Goal: Information Seeking & Learning: Learn about a topic

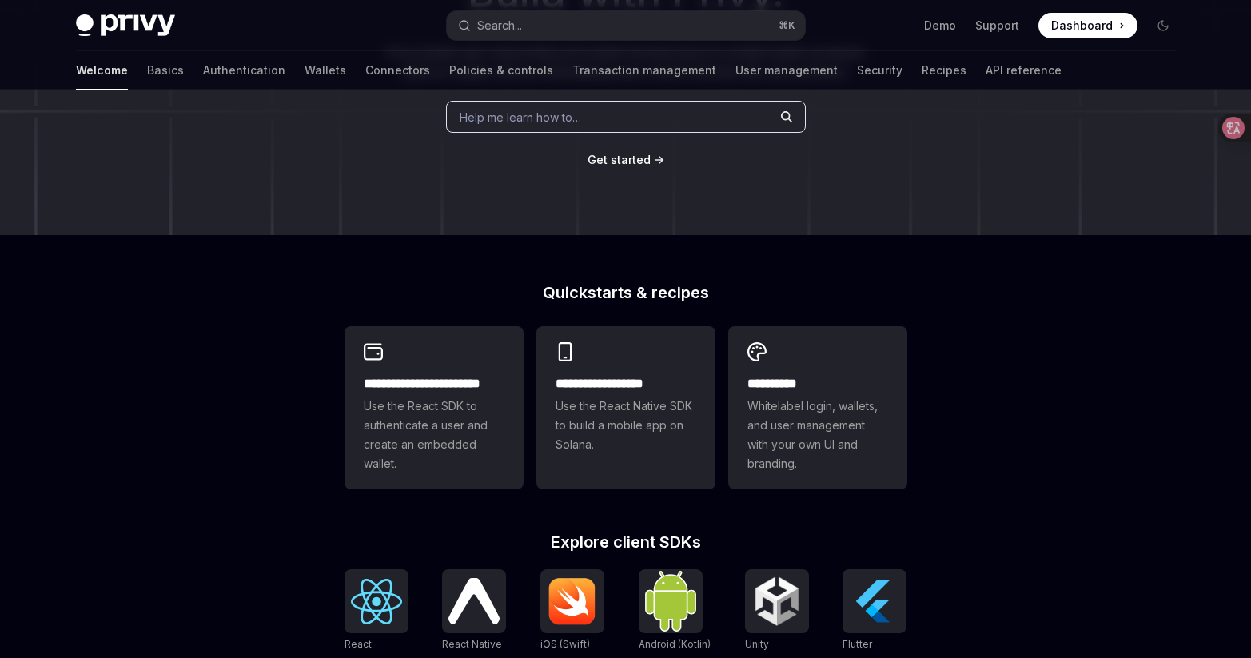
scroll to position [301, 0]
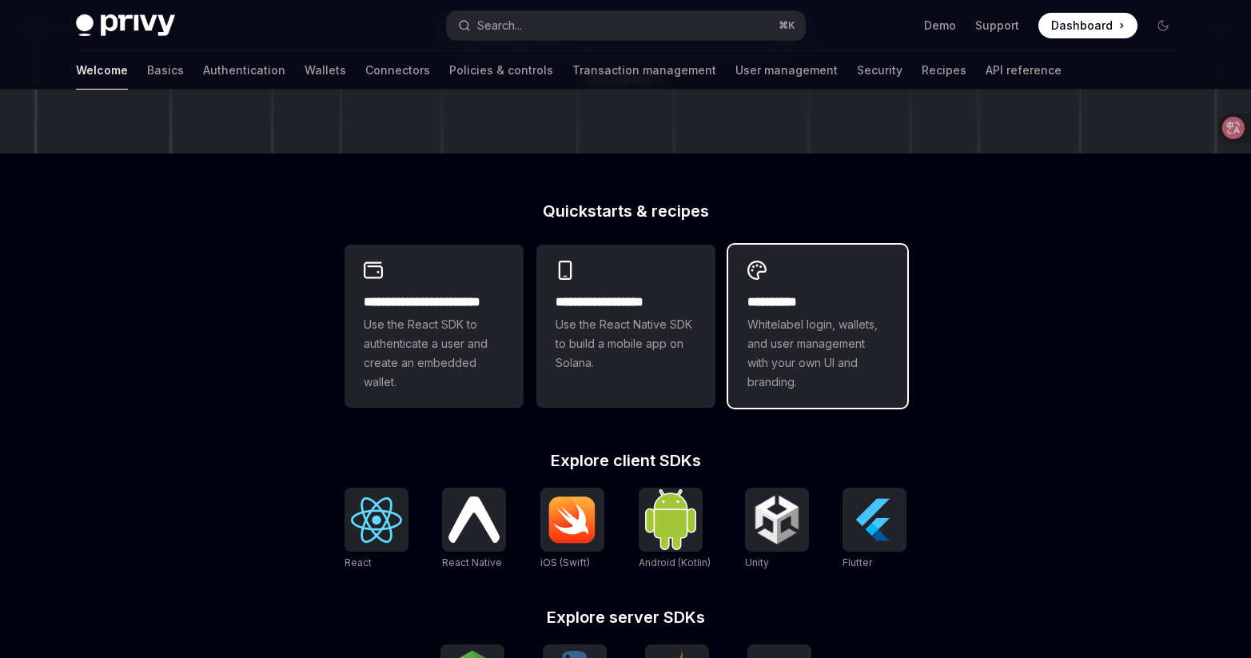
click at [814, 260] on div "**********" at bounding box center [817, 326] width 179 height 163
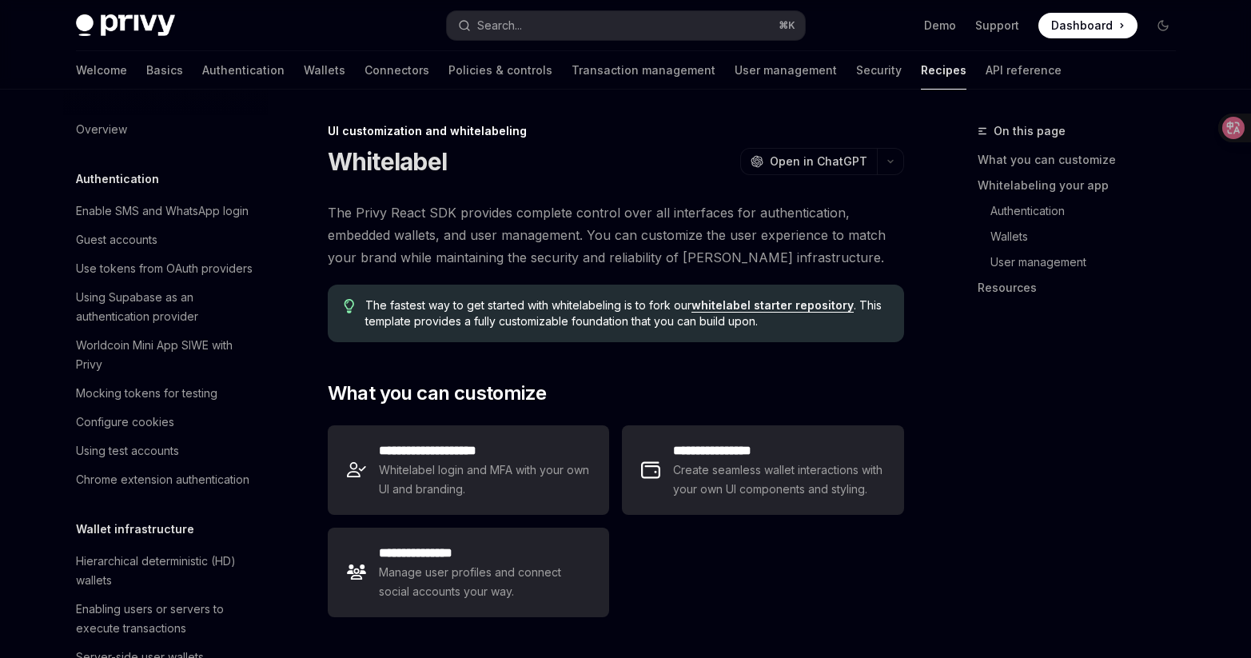
scroll to position [759, 0]
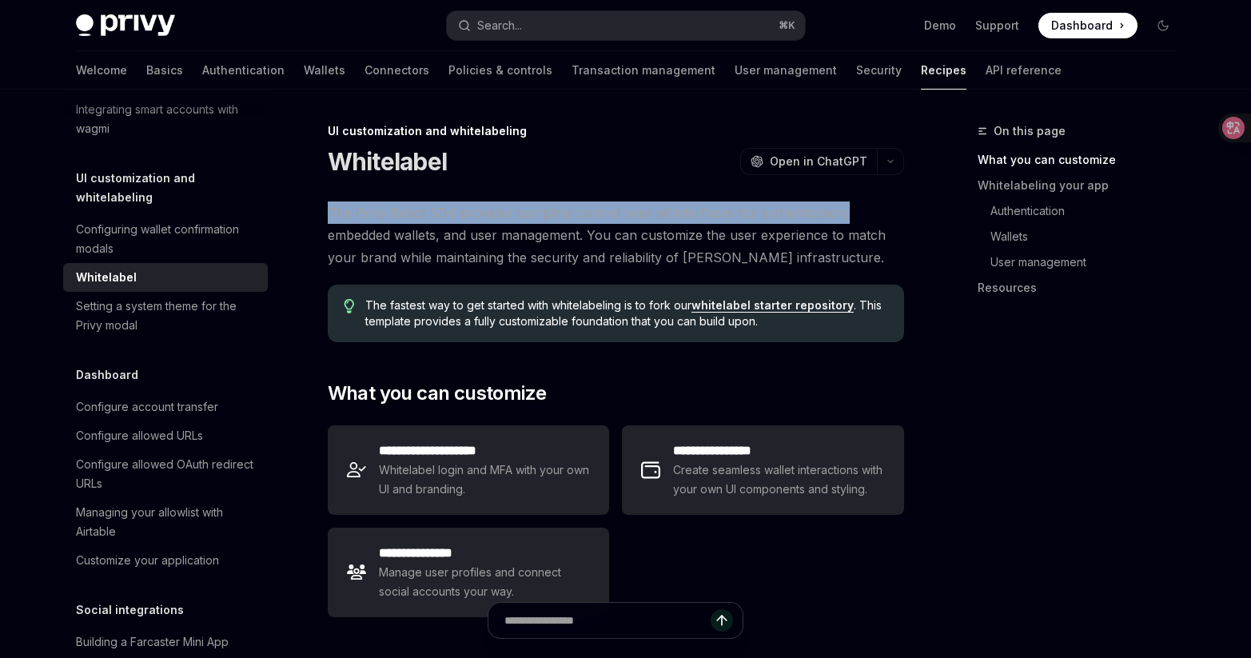
drag, startPoint x: 325, startPoint y: 211, endPoint x: 840, endPoint y: 220, distance: 515.7
click at [830, 221] on div at bounding box center [830, 221] width 0 height 0
click at [360, 223] on span "The Privy React SDK provides complete control over all interfaces for authentic…" at bounding box center [616, 234] width 576 height 67
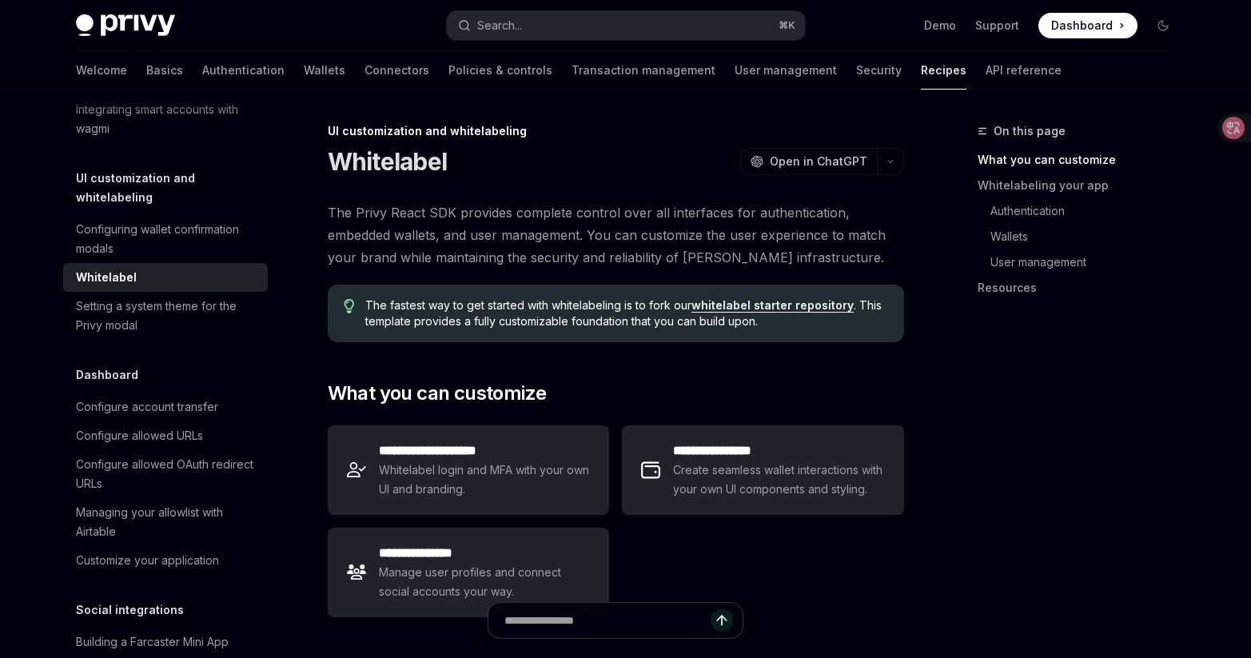
click at [336, 233] on span "The Privy React SDK provides complete control over all interfaces for authentic…" at bounding box center [616, 234] width 576 height 67
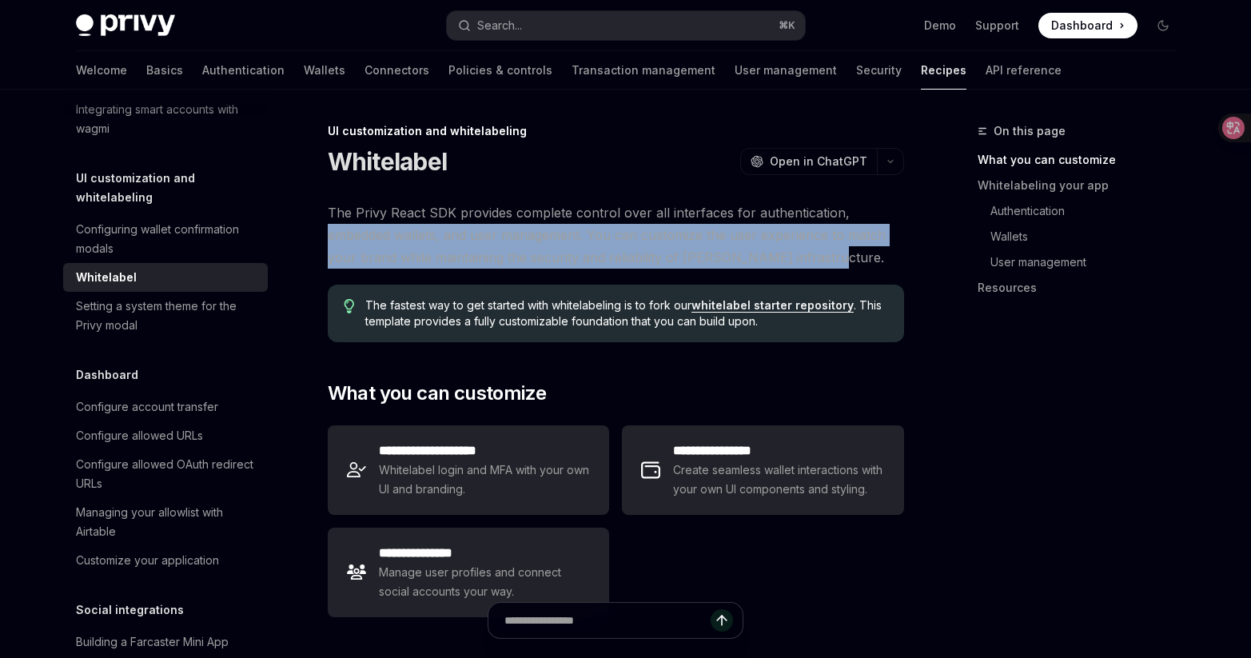
drag, startPoint x: 328, startPoint y: 234, endPoint x: 834, endPoint y: 253, distance: 506.4
click at [834, 253] on span "The Privy React SDK provides complete control over all interfaces for authentic…" at bounding box center [616, 234] width 576 height 67
click at [823, 266] on div at bounding box center [823, 266] width 0 height 0
click at [846, 238] on span "The Privy React SDK provides complete control over all interfaces for authentic…" at bounding box center [616, 234] width 576 height 67
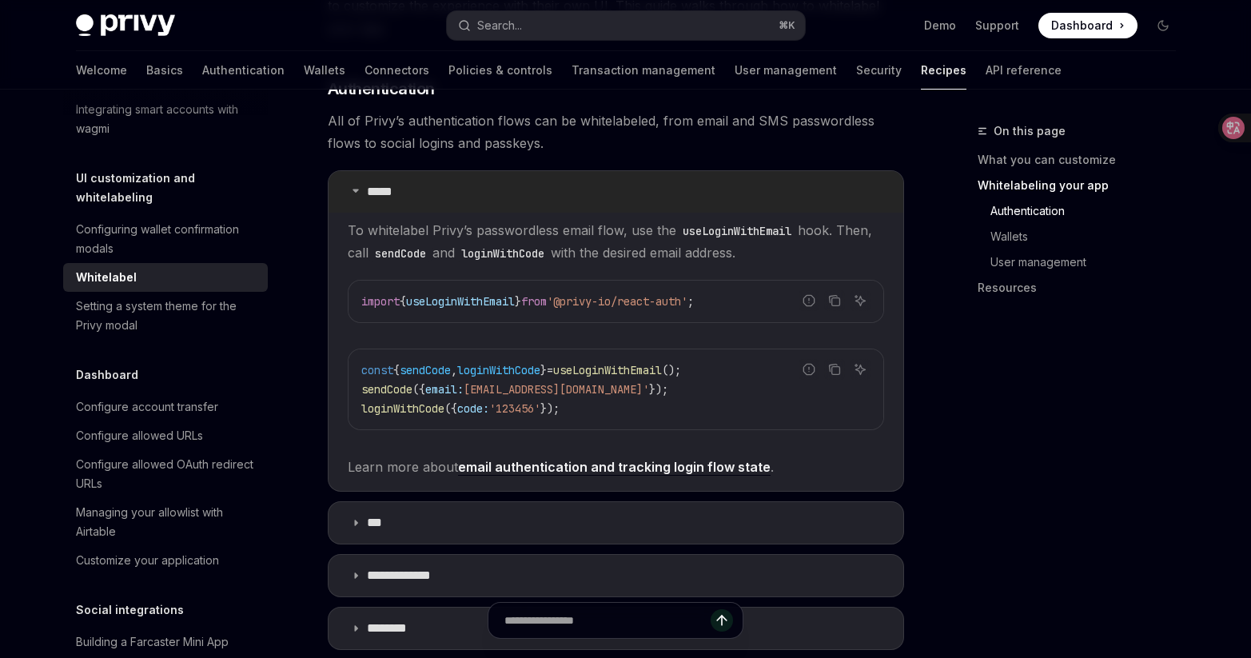
scroll to position [736, 0]
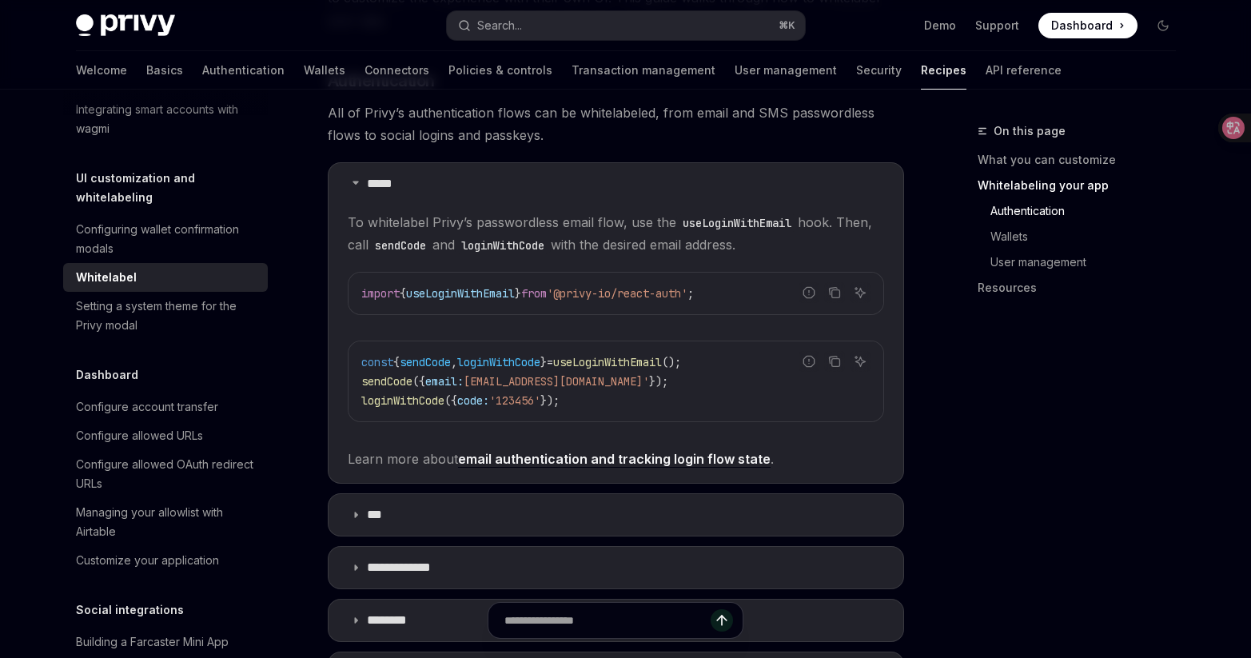
drag, startPoint x: 345, startPoint y: 217, endPoint x: 763, endPoint y: 243, distance: 419.0
click at [763, 243] on details "***** To whitelabel Privy’s passwordless email flow, use the useLoginWithEmail …" at bounding box center [616, 322] width 576 height 321
click at [752, 252] on div at bounding box center [752, 252] width 0 height 0
click at [763, 249] on span "To whitelabel Privy’s passwordless email flow, use the useLoginWithEmail hook. …" at bounding box center [616, 233] width 536 height 45
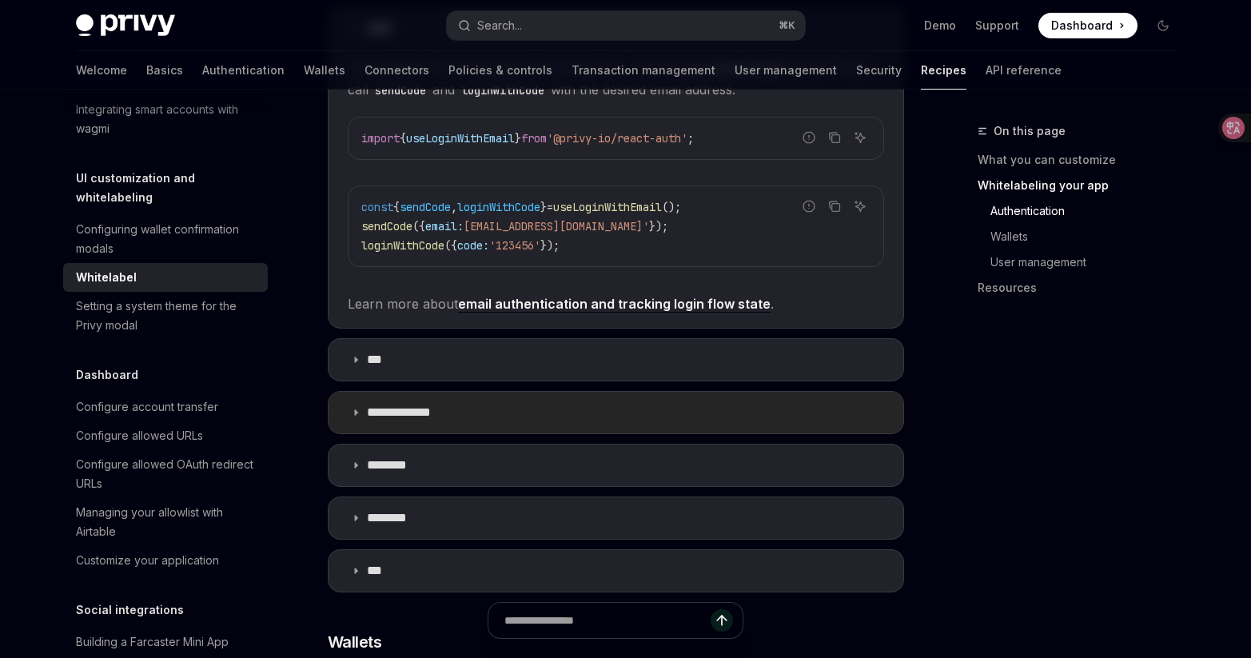
click at [503, 405] on summary "**********" at bounding box center [616, 413] width 575 height 42
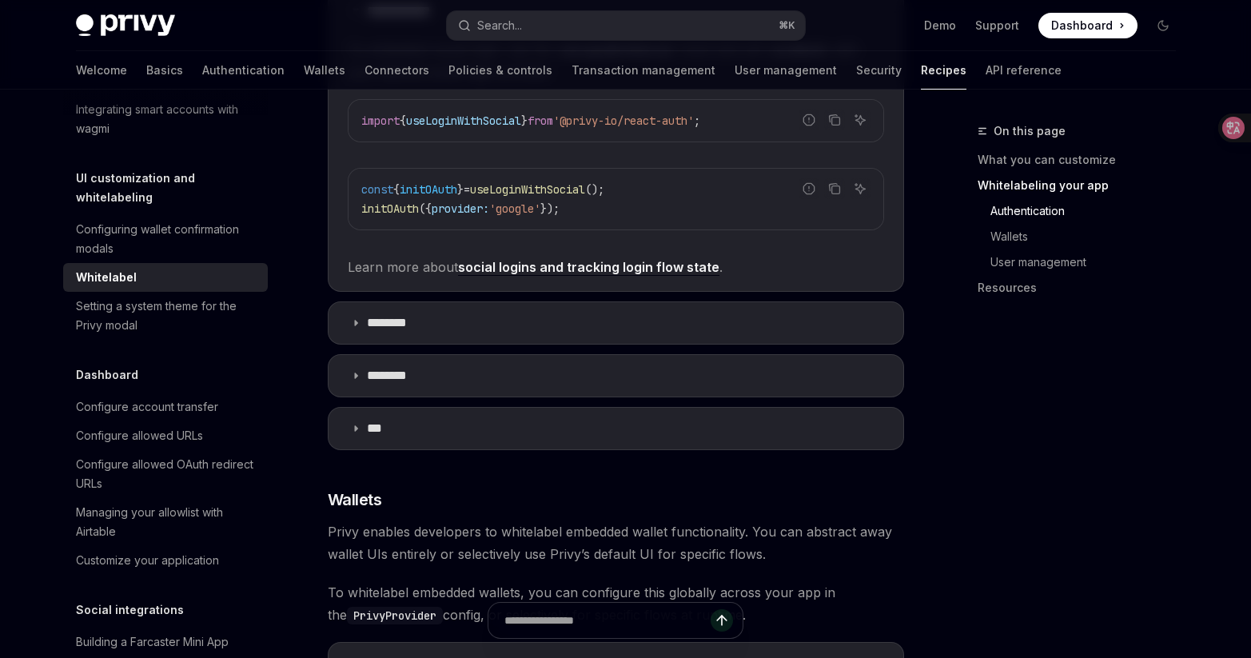
scroll to position [1307, 0]
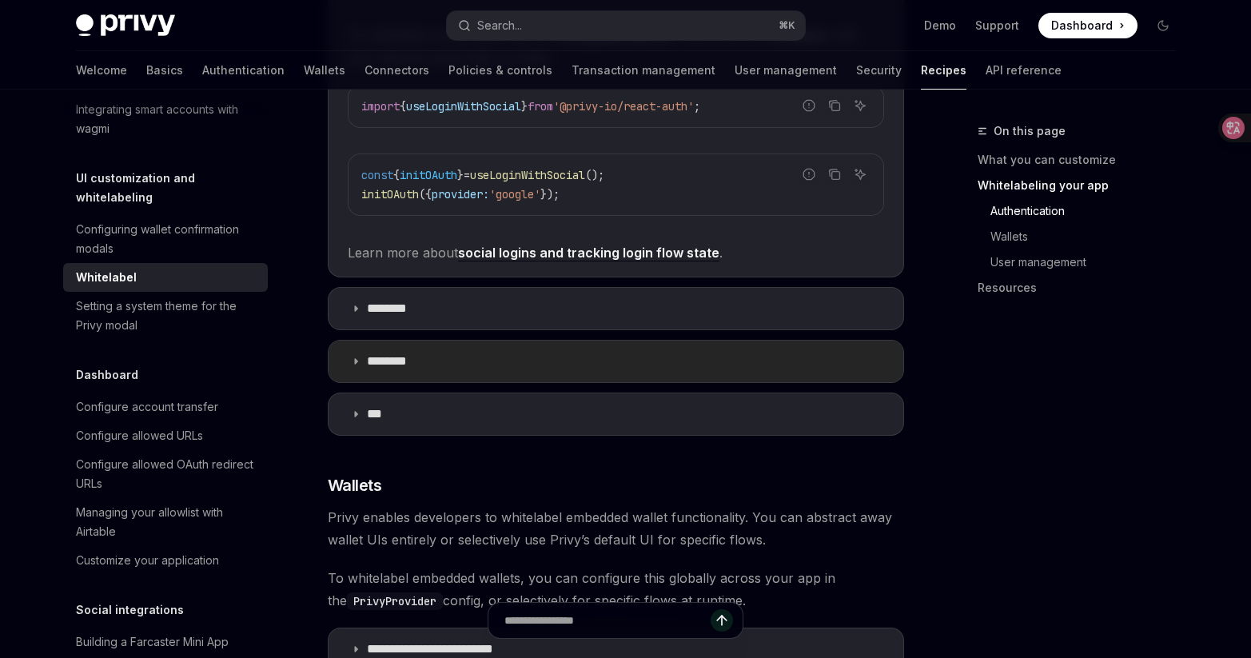
click at [468, 373] on summary "********" at bounding box center [616, 362] width 575 height 42
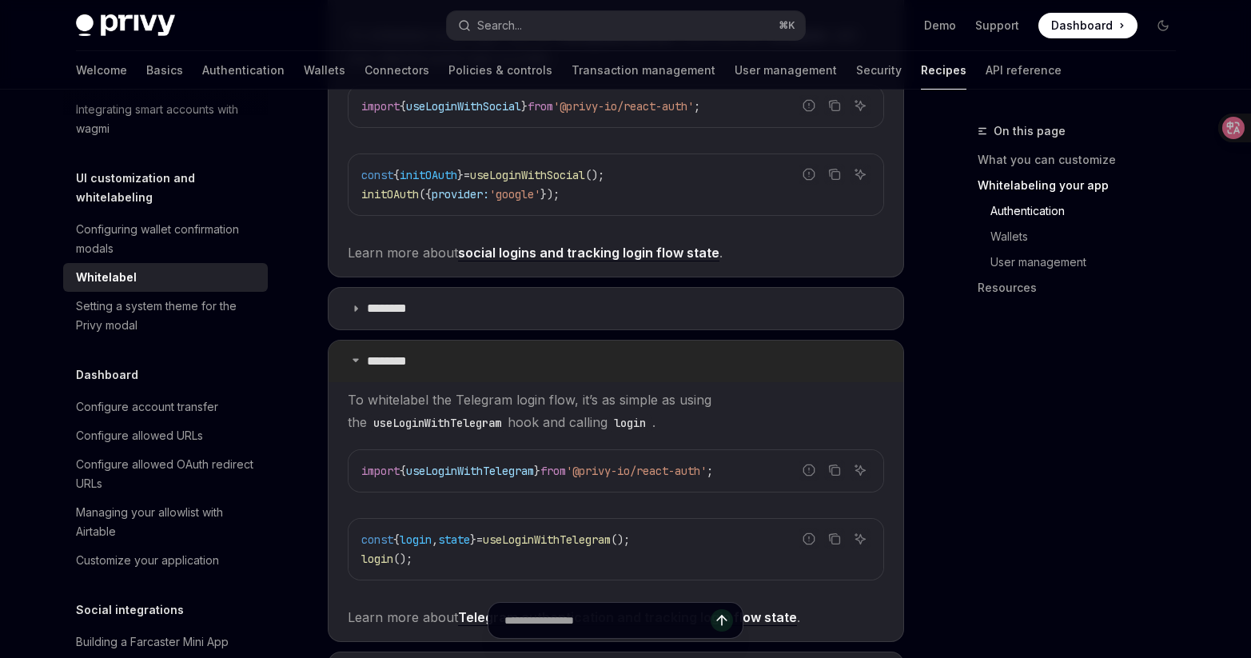
click at [468, 373] on summary "********" at bounding box center [616, 362] width 575 height 42
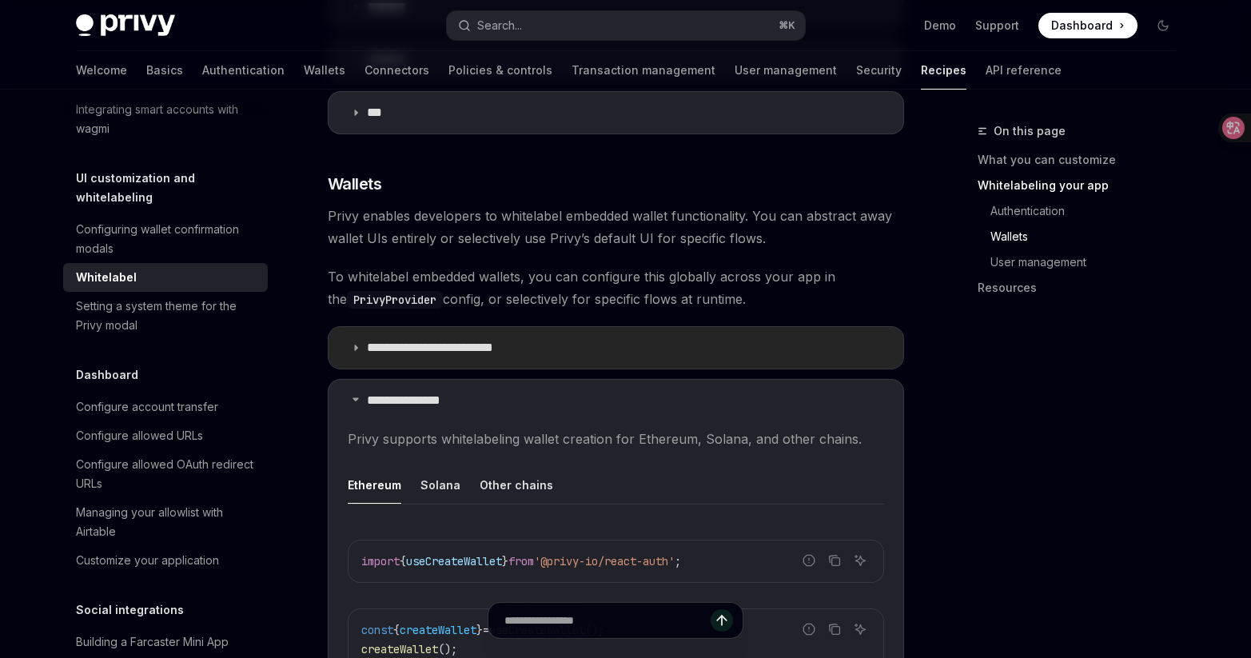
scroll to position [1625, 0]
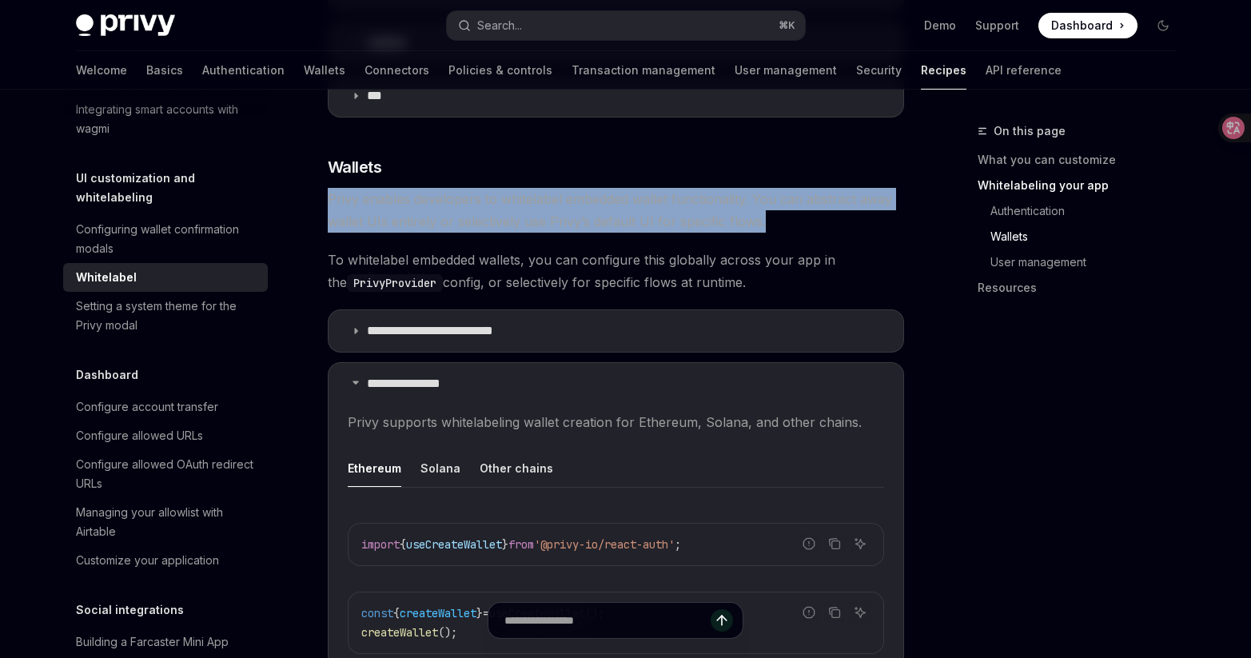
drag, startPoint x: 335, startPoint y: 200, endPoint x: 791, endPoint y: 227, distance: 457.3
click at [781, 227] on div at bounding box center [781, 227] width 0 height 0
click at [786, 227] on span "Privy enables developers to whitelabel embedded wallet functionality. You can a…" at bounding box center [616, 210] width 576 height 45
drag, startPoint x: 328, startPoint y: 253, endPoint x: 741, endPoint y: 287, distance: 414.8
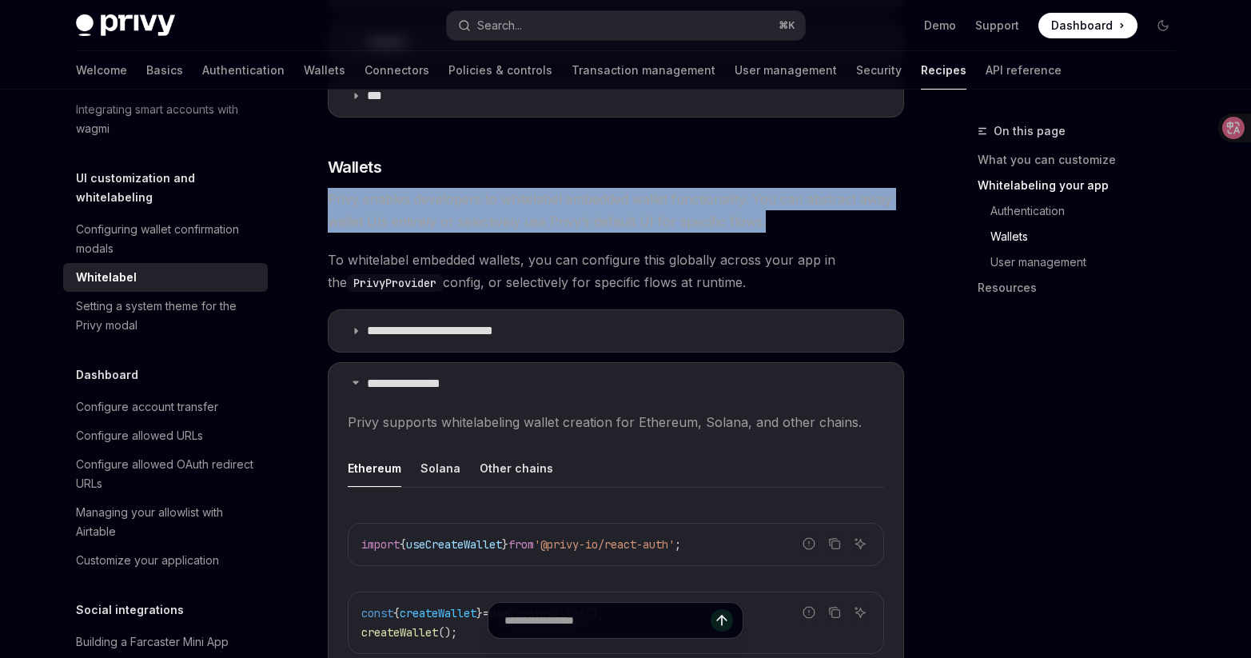
click at [741, 287] on span "To whitelabel embedded wallets, you can configure this globally across your app…" at bounding box center [616, 271] width 576 height 45
click at [731, 289] on div at bounding box center [731, 289] width 0 height 0
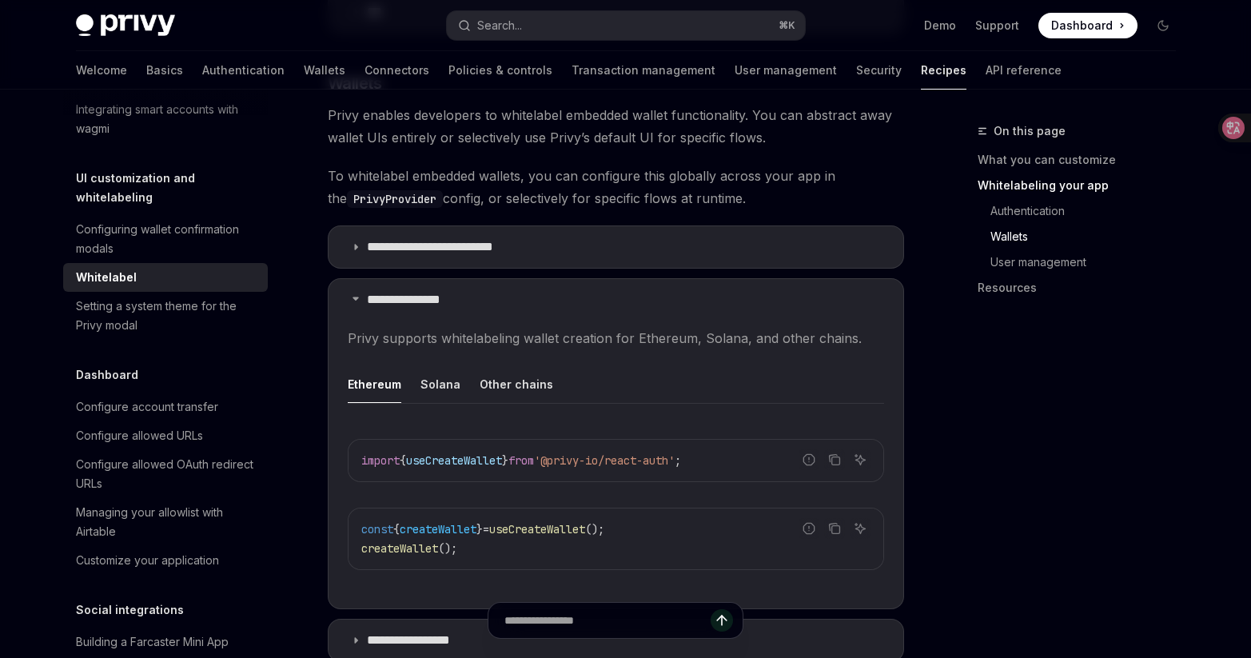
scroll to position [1792, 0]
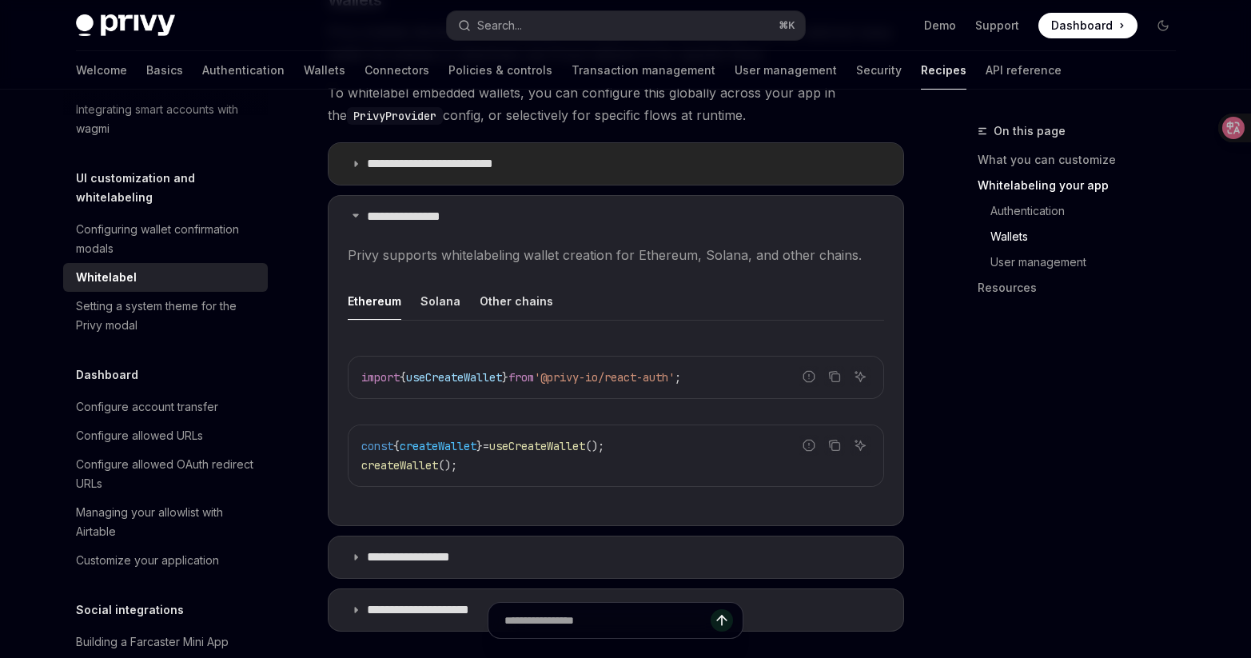
click at [358, 159] on icon at bounding box center [356, 164] width 10 height 10
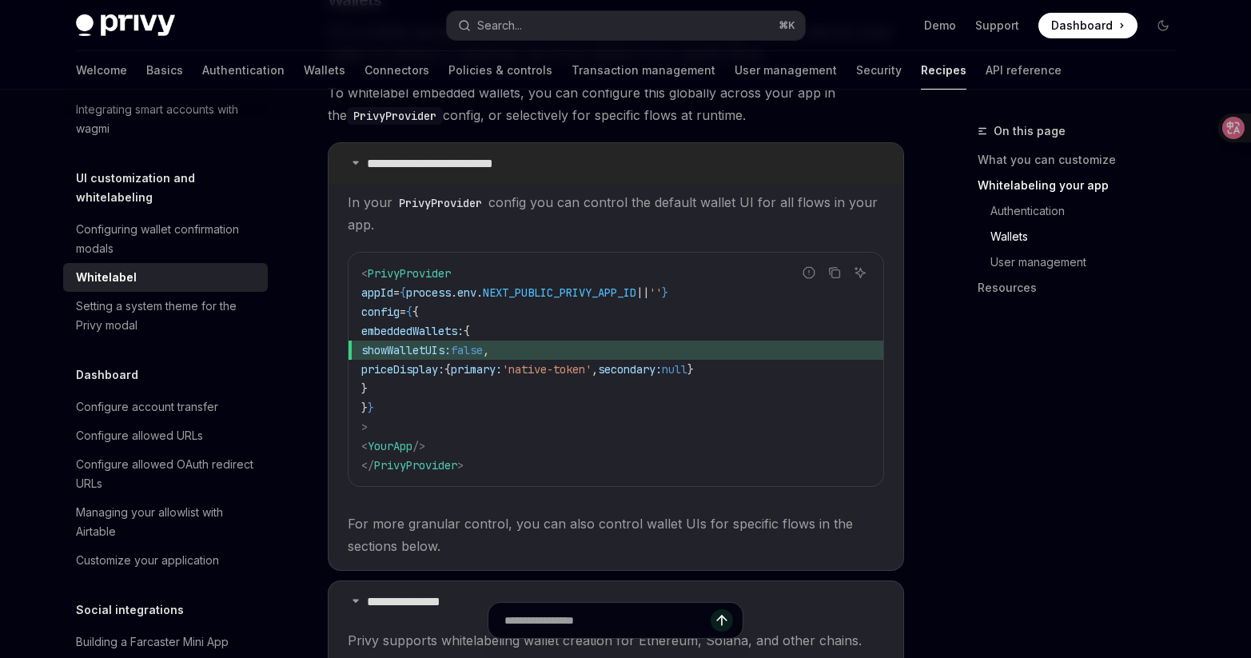
click at [358, 157] on icon at bounding box center [356, 162] width 10 height 10
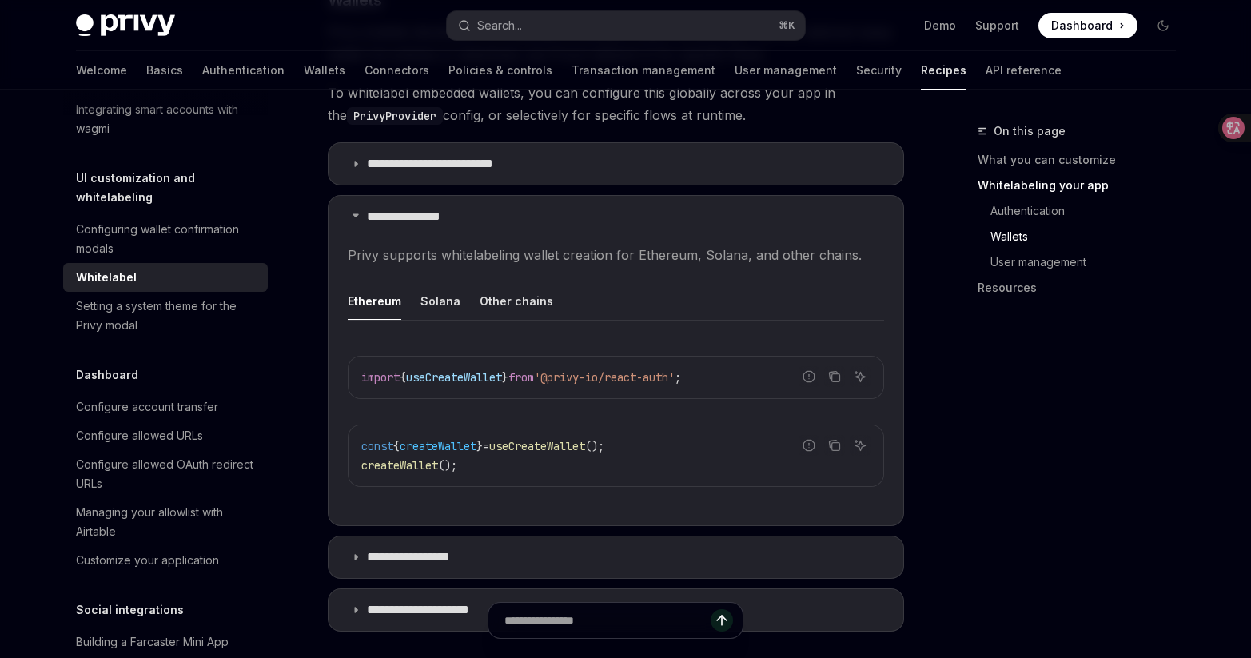
scroll to position [1830, 0]
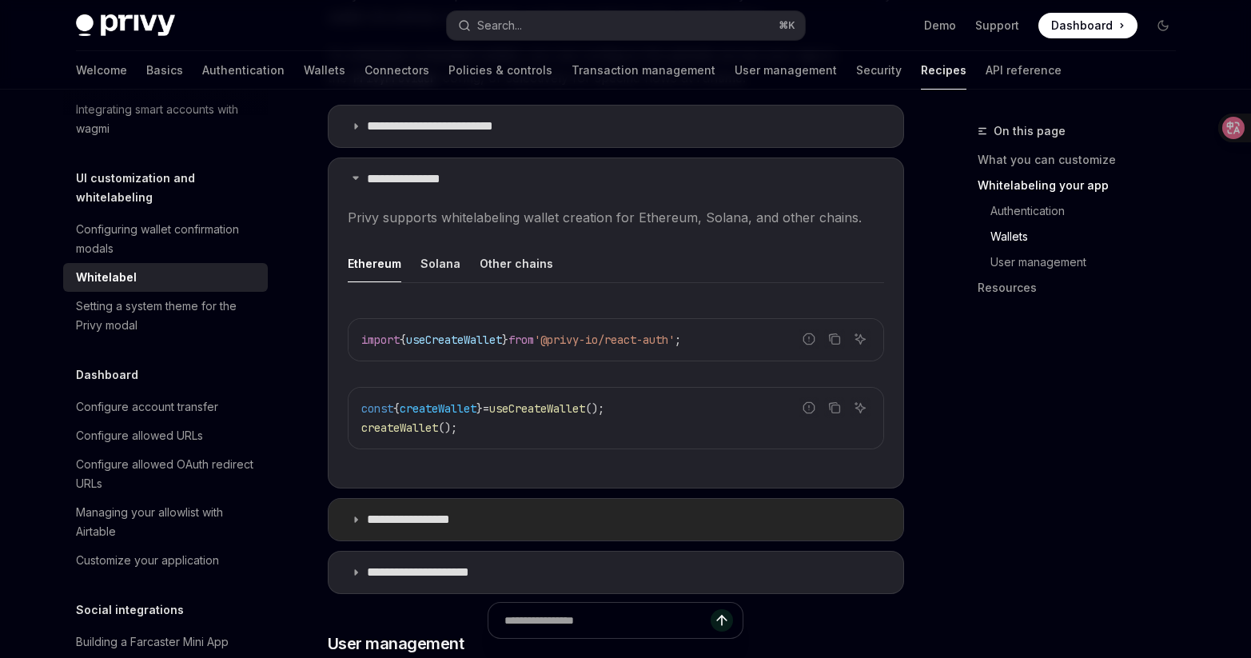
click at [349, 504] on summary "**********" at bounding box center [616, 520] width 575 height 42
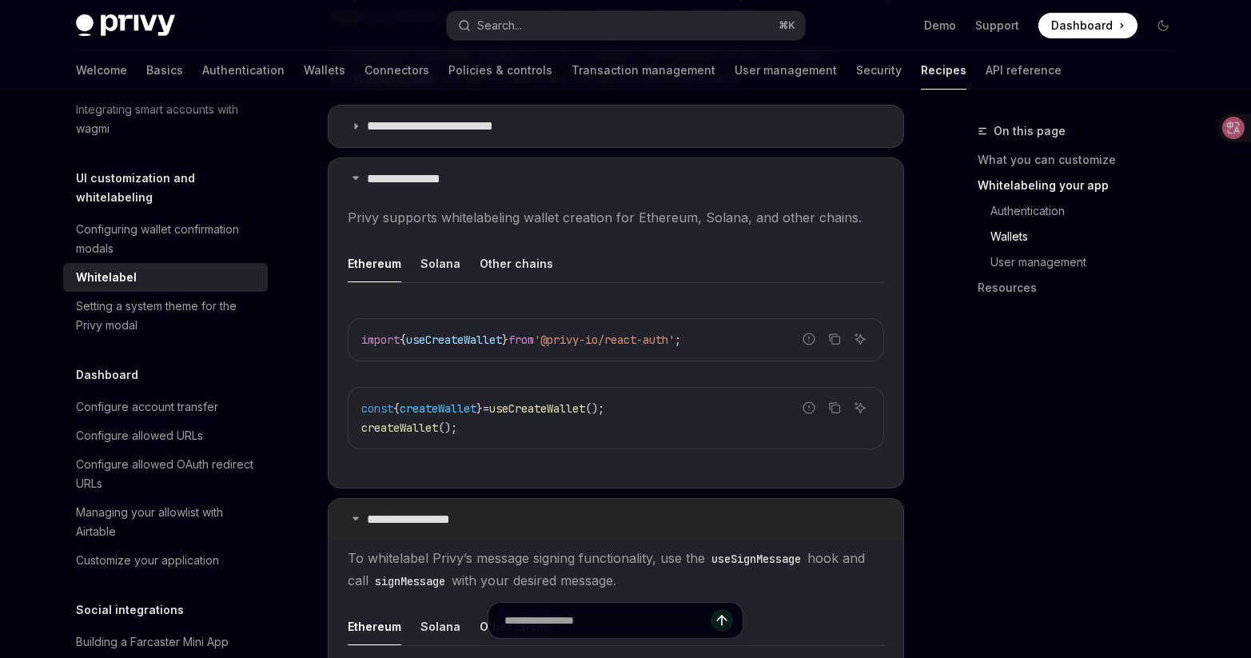
scroll to position [1901, 0]
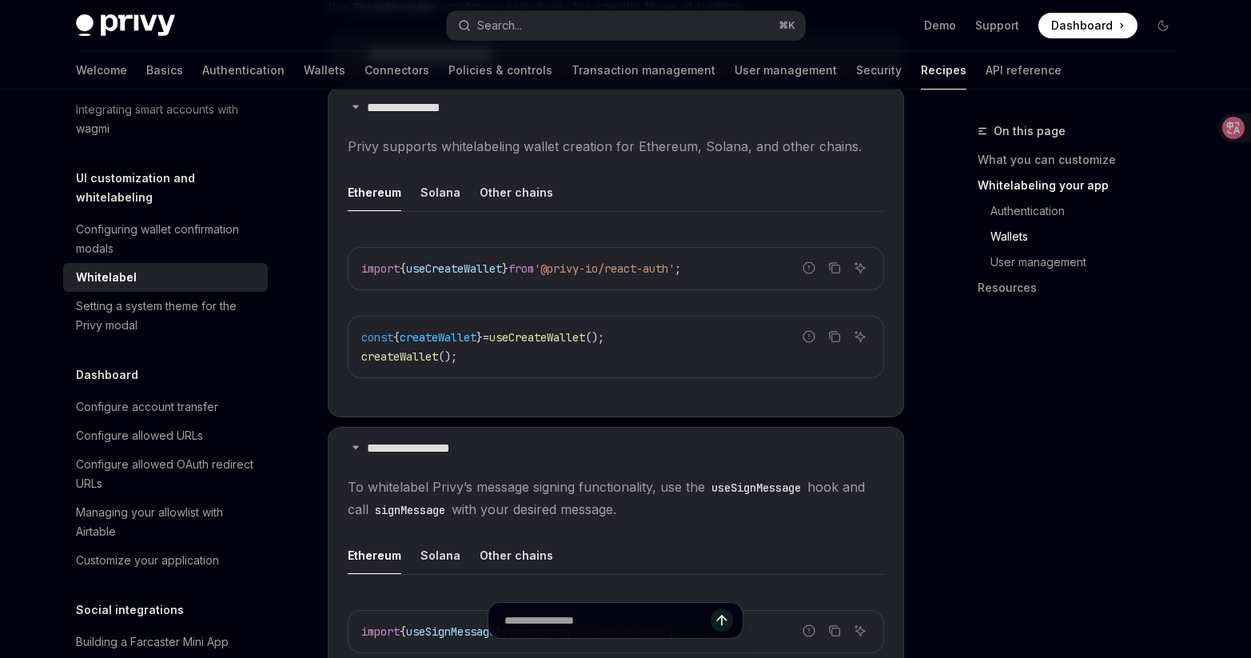
drag, startPoint x: 353, startPoint y: 486, endPoint x: 648, endPoint y: 504, distance: 296.4
click at [648, 504] on span "To whitelabel Privy’s message signing functionality, use the useSignMessage hoo…" at bounding box center [616, 498] width 536 height 45
click at [638, 516] on div at bounding box center [638, 516] width 0 height 0
click at [648, 516] on span "To whitelabel Privy’s message signing functionality, use the useSignMessage hoo…" at bounding box center [616, 498] width 536 height 45
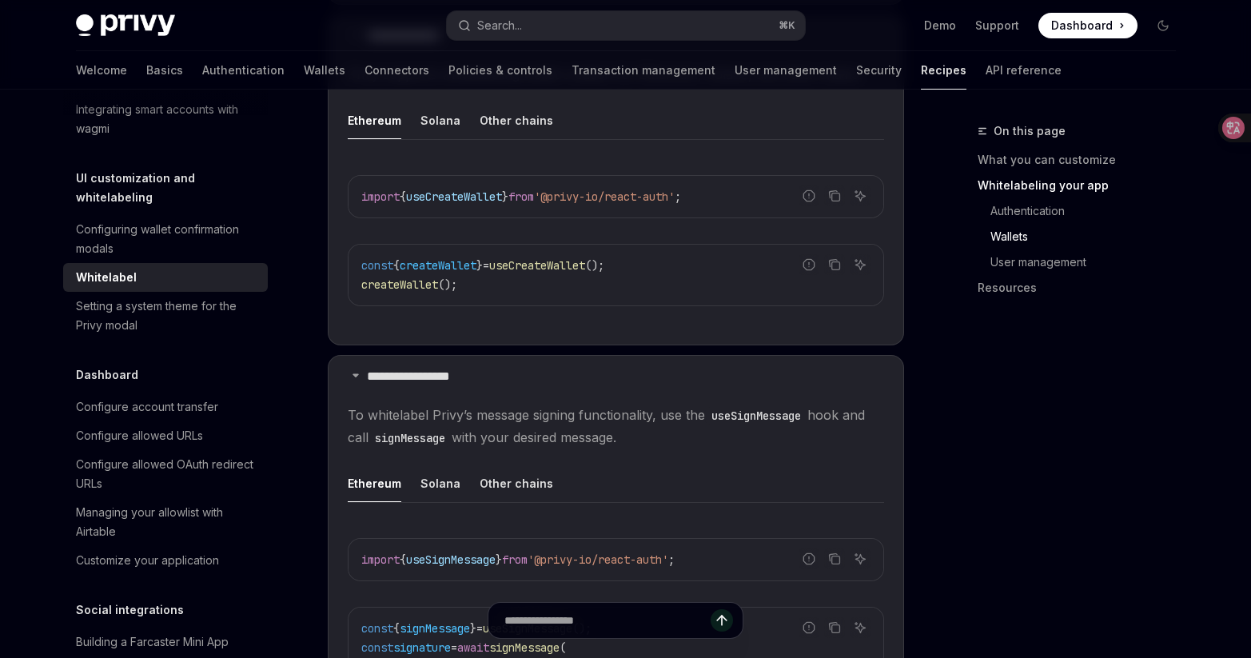
scroll to position [2302, 0]
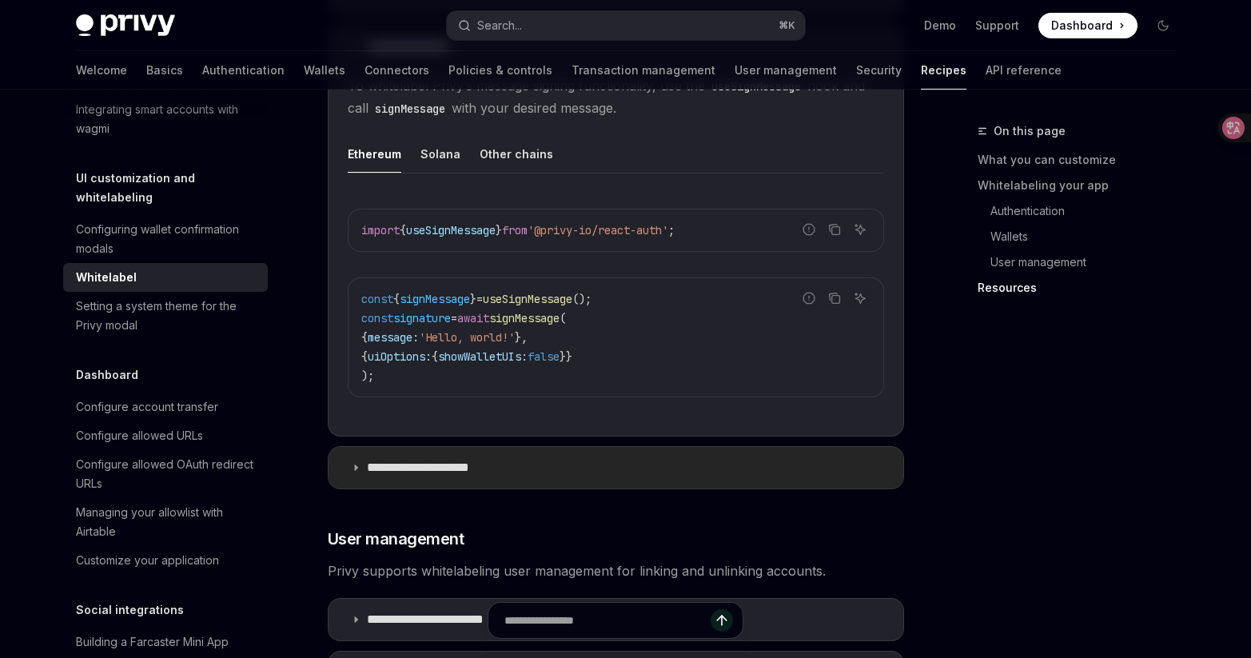
click at [616, 470] on summary "**********" at bounding box center [616, 468] width 575 height 42
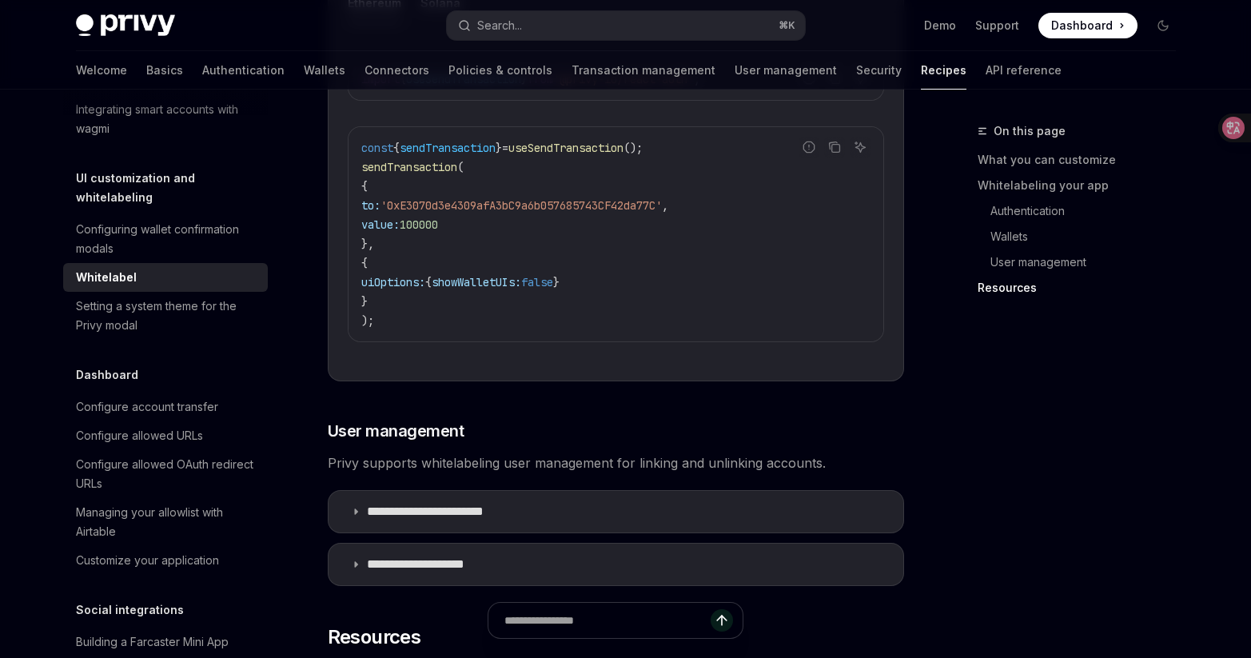
scroll to position [2988, 0]
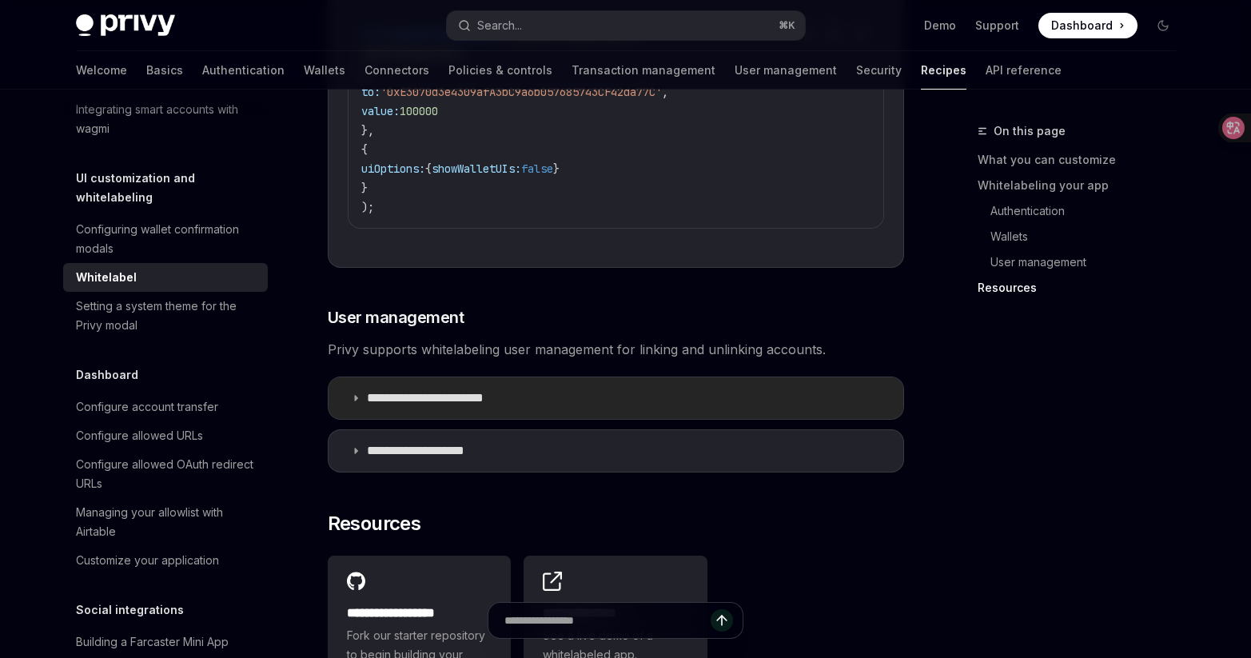
click at [621, 401] on summary "**********" at bounding box center [616, 398] width 575 height 42
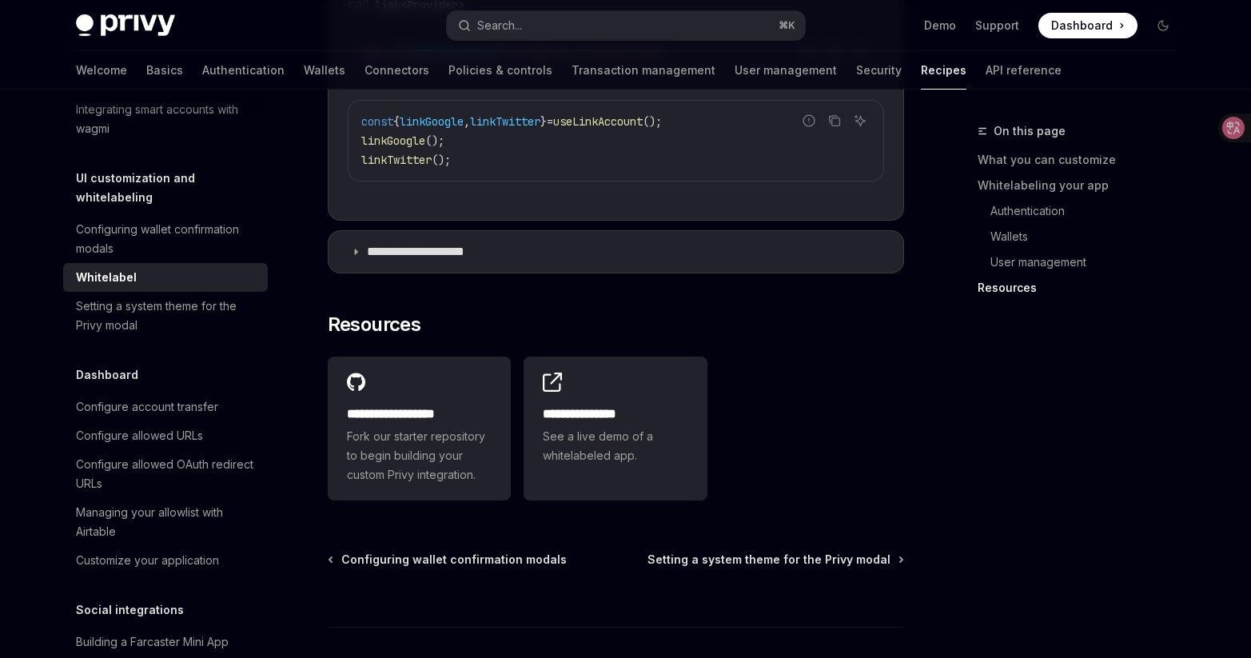
scroll to position [3448, 0]
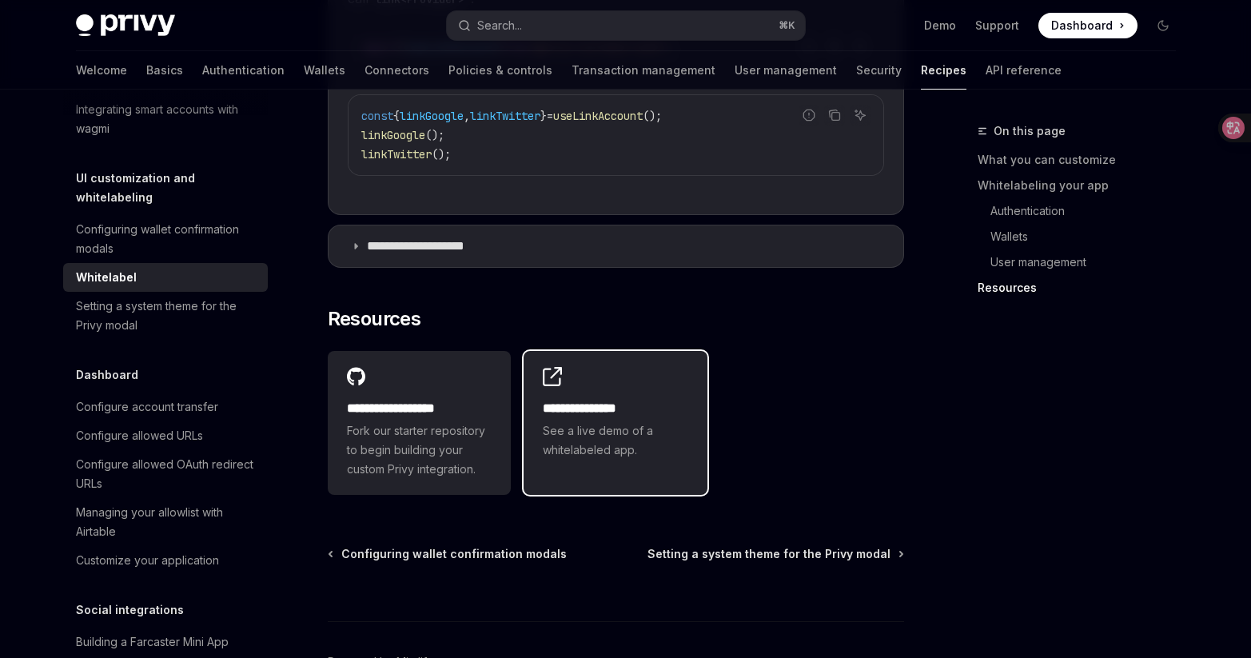
click at [656, 416] on div "**********" at bounding box center [616, 429] width 146 height 61
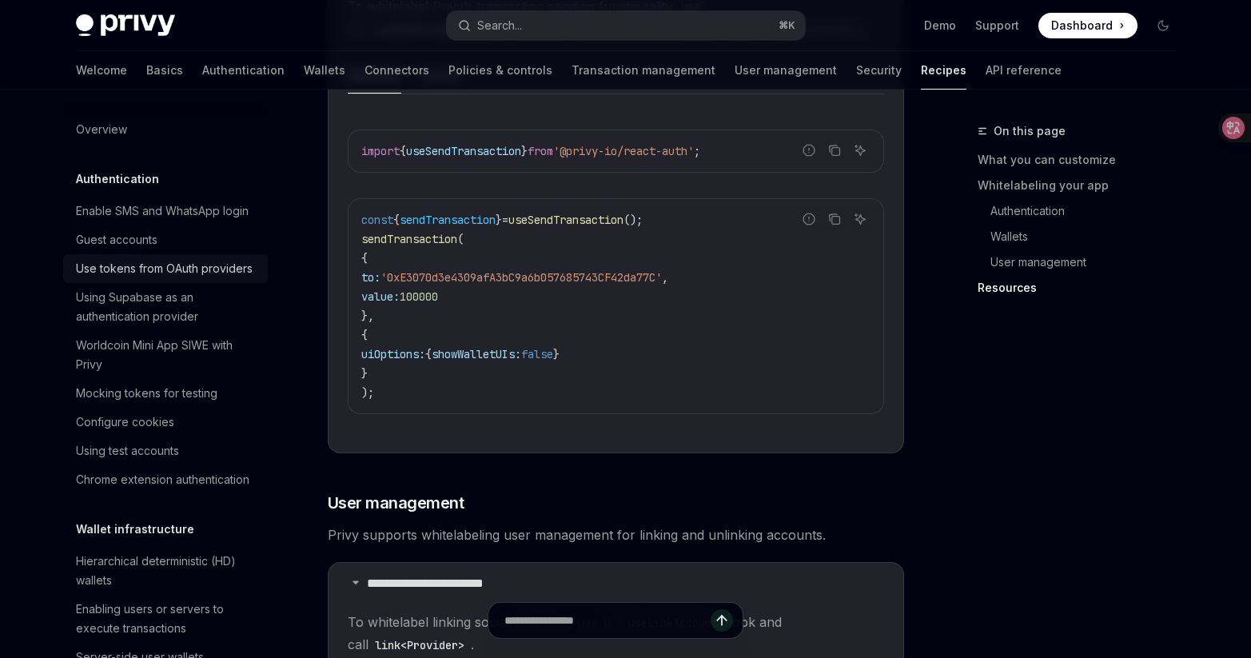
scroll to position [2801, 0]
click at [164, 249] on div "Guest accounts" at bounding box center [167, 239] width 182 height 19
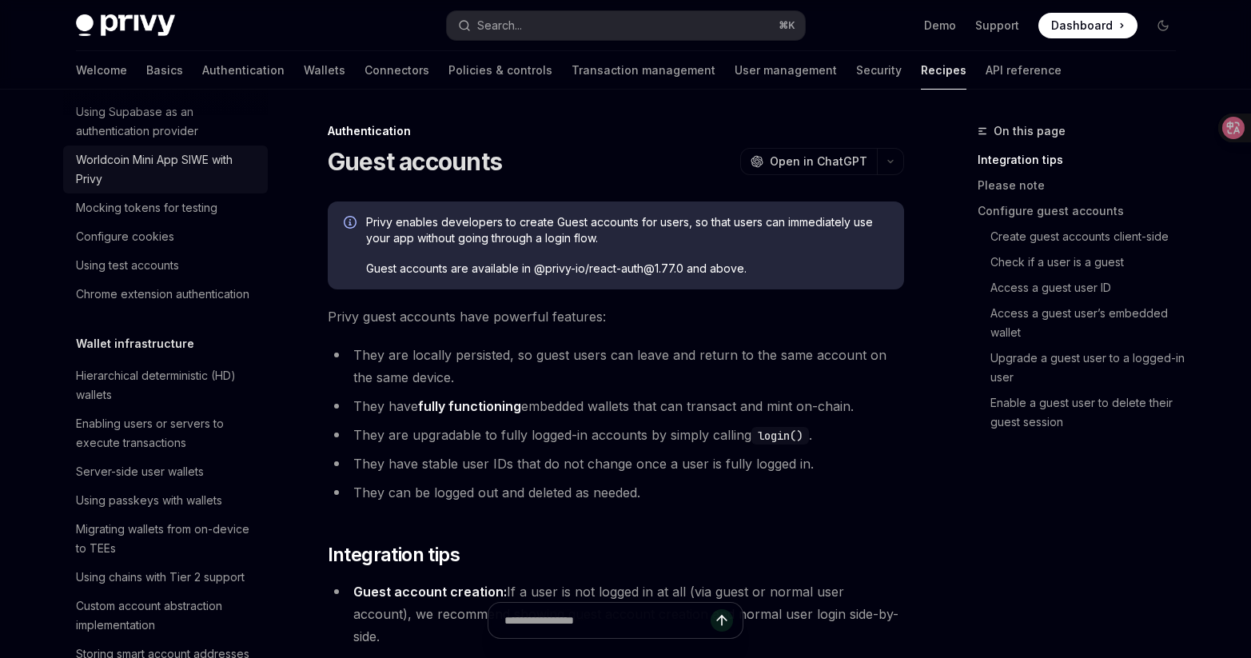
scroll to position [185, 0]
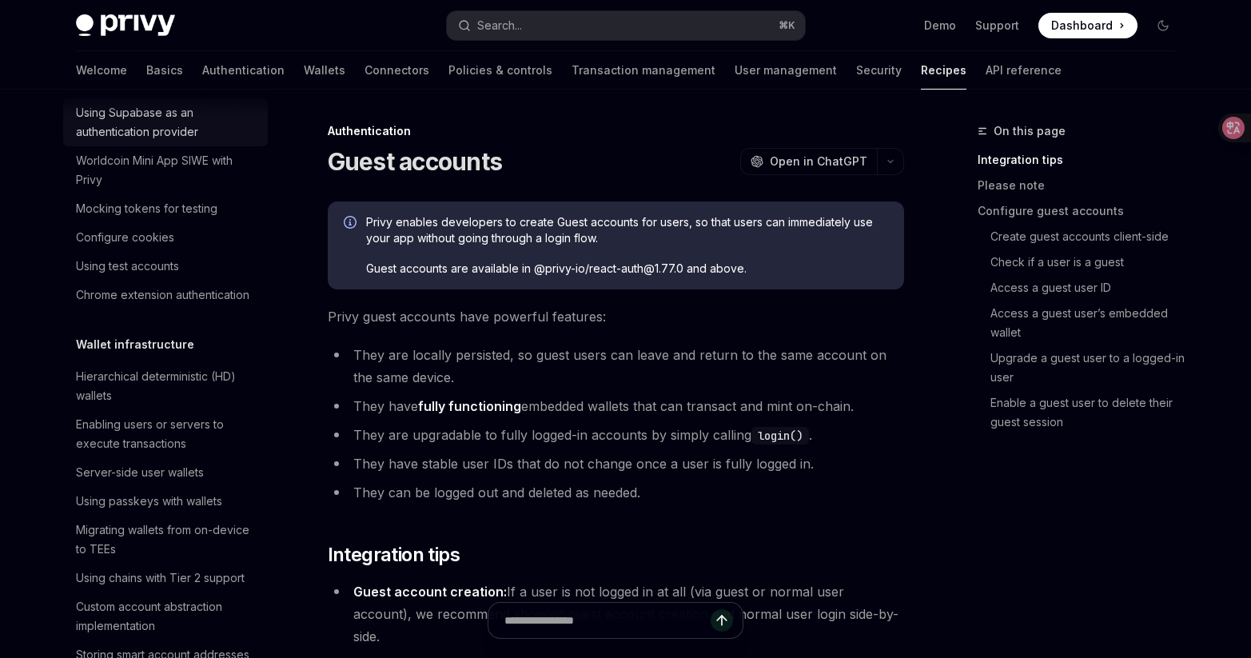
click at [174, 142] on div "Using Supabase as an authentication provider" at bounding box center [167, 122] width 182 height 38
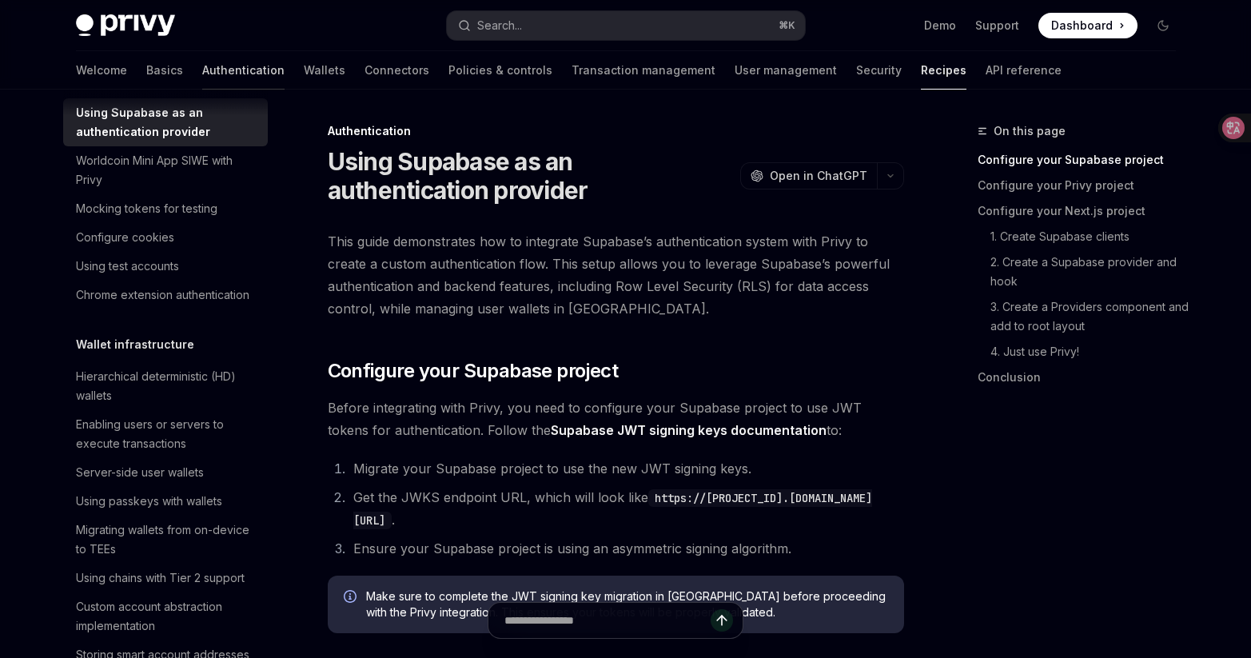
click at [202, 79] on link "Authentication" at bounding box center [243, 70] width 82 height 38
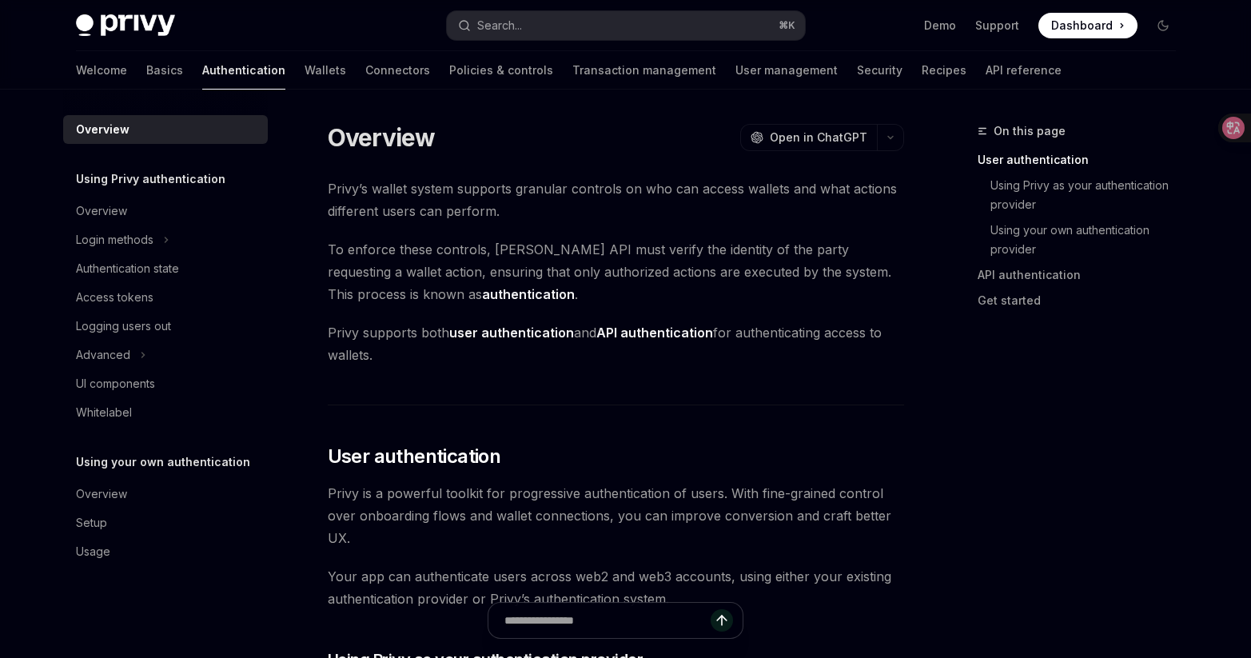
click at [281, 68] on div "Welcome Basics Authentication Wallets Connectors Policies & controls Transactio…" at bounding box center [569, 70] width 986 height 38
click at [305, 66] on link "Wallets" at bounding box center [326, 70] width 42 height 38
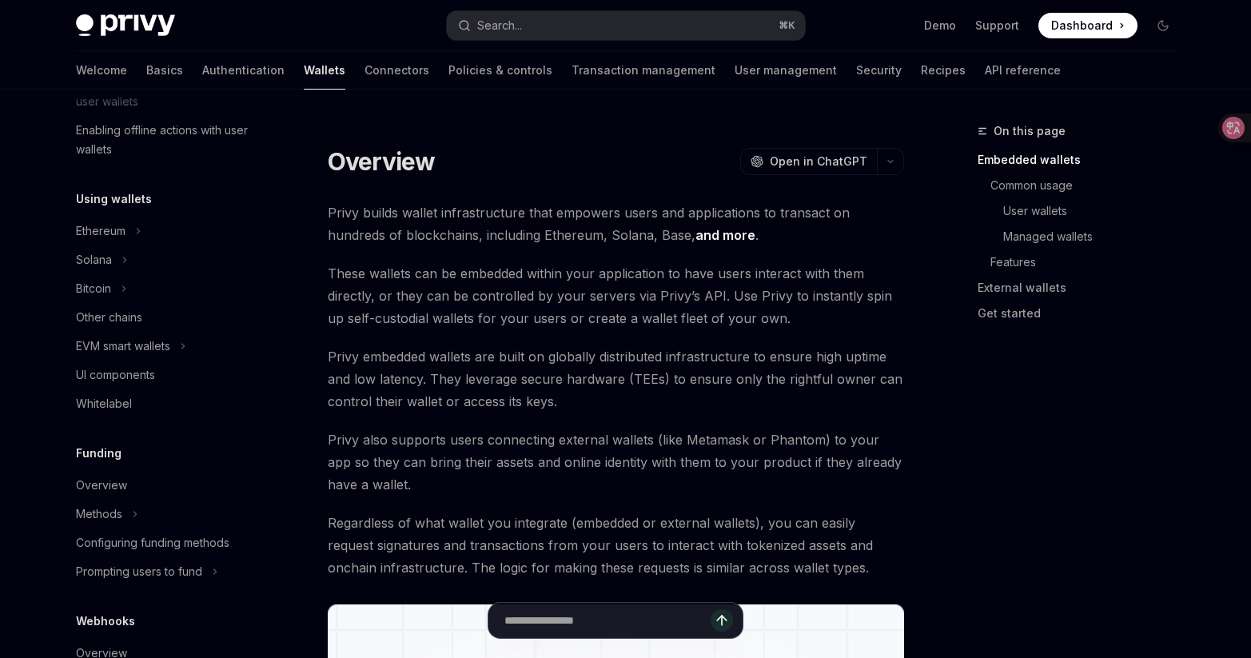
scroll to position [311, 0]
click at [165, 318] on div "Other chains" at bounding box center [167, 315] width 182 height 19
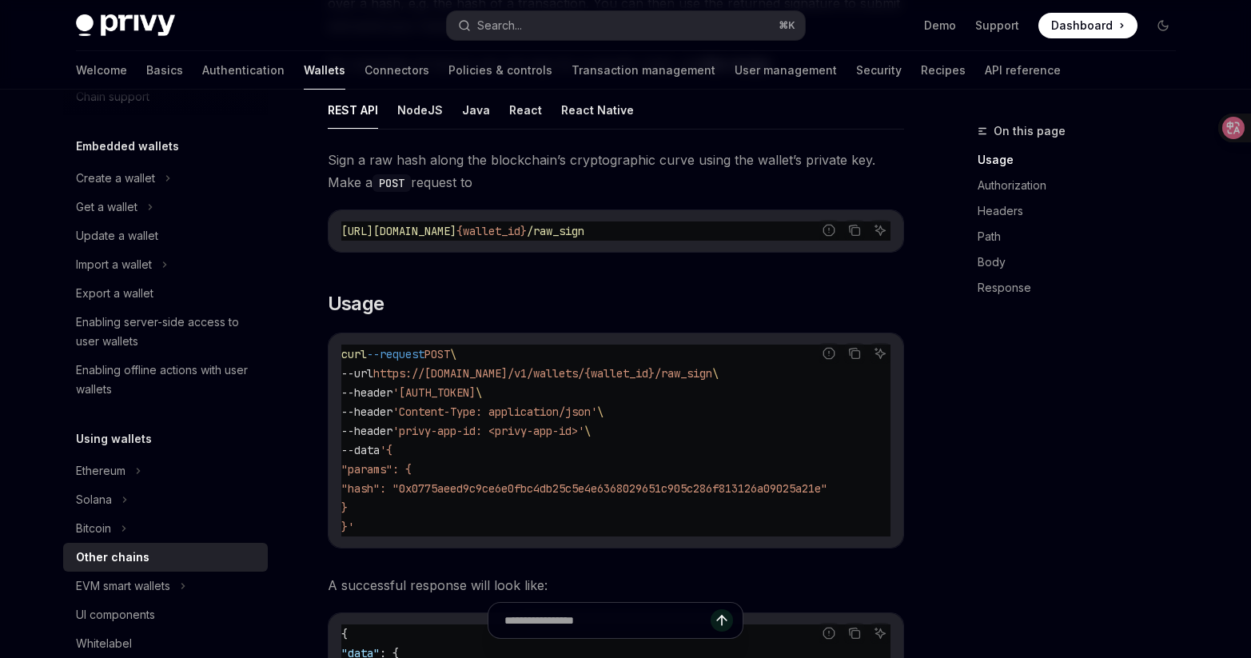
scroll to position [161, 0]
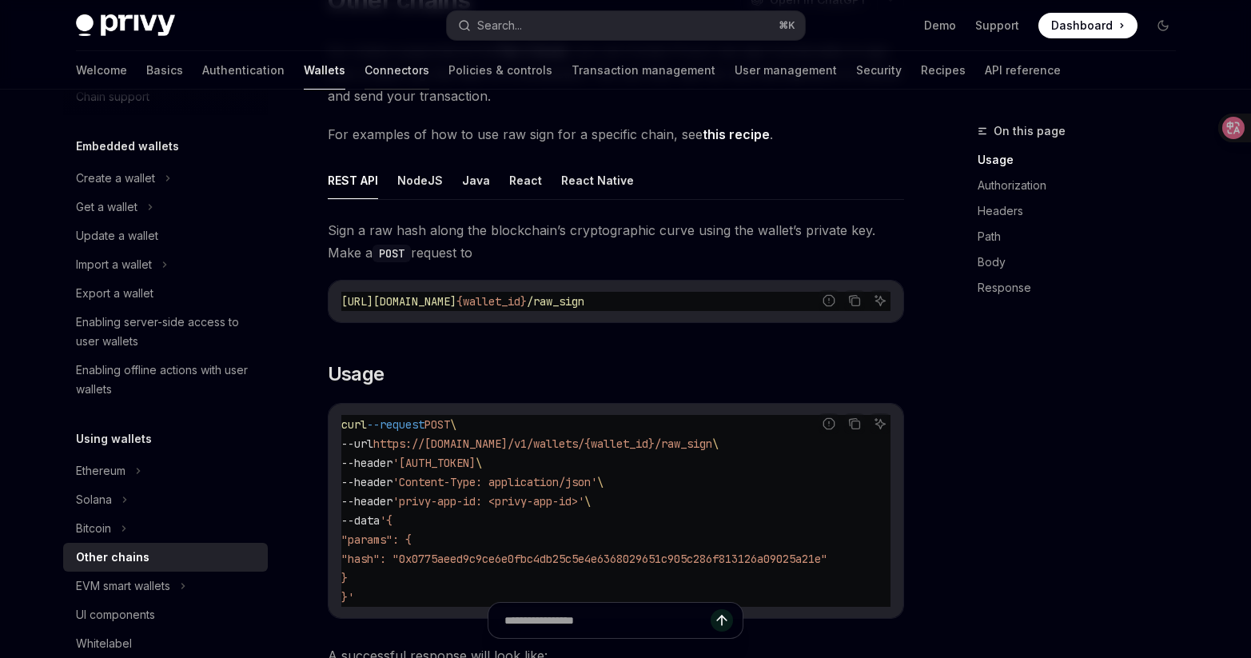
click at [365, 79] on link "Connectors" at bounding box center [397, 70] width 65 height 38
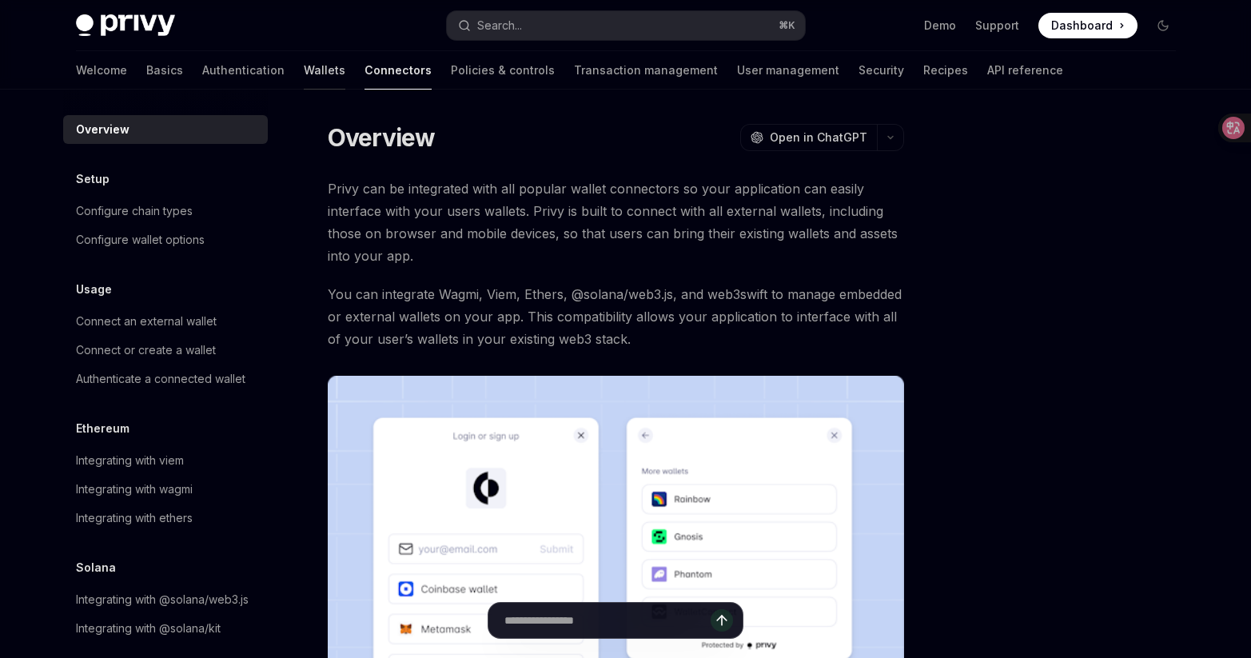
click at [304, 85] on link "Wallets" at bounding box center [325, 70] width 42 height 38
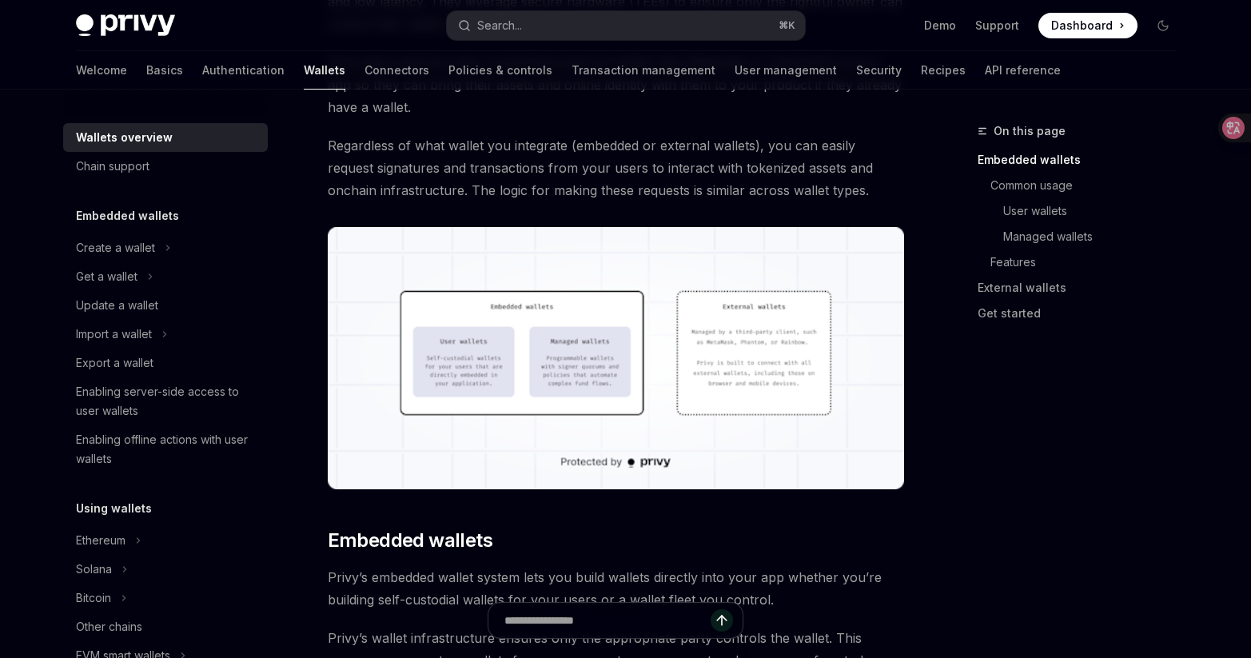
scroll to position [280, 0]
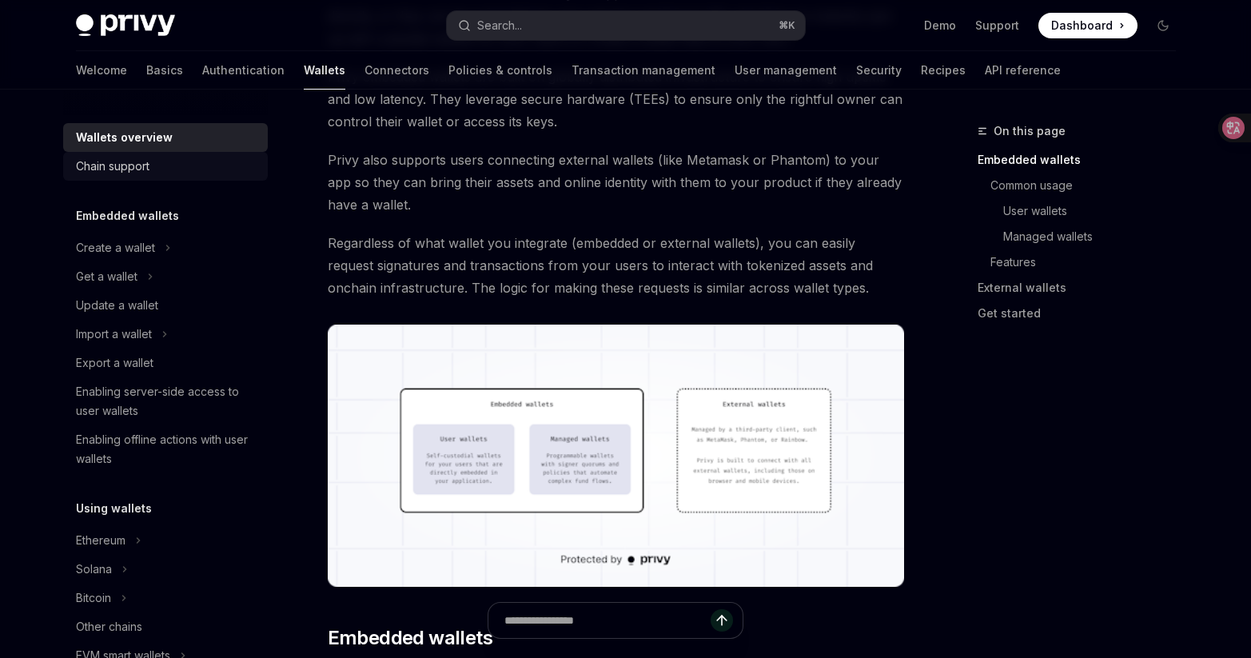
click at [133, 169] on div "Chain support" at bounding box center [113, 166] width 74 height 19
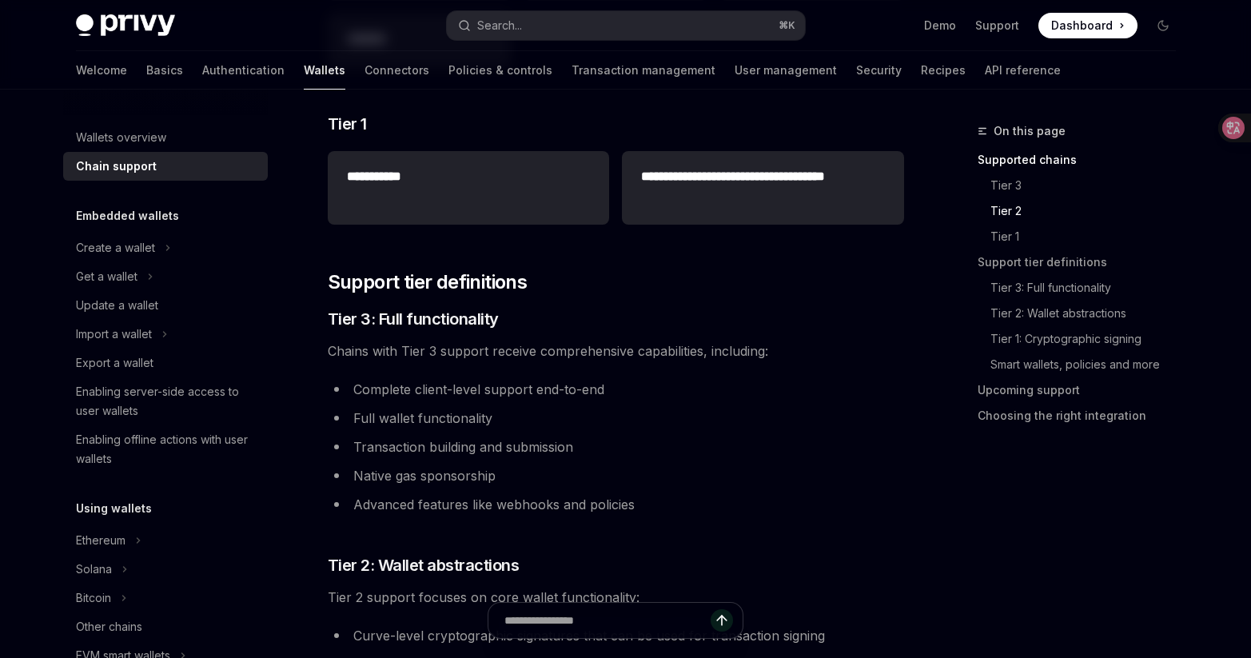
scroll to position [680, 0]
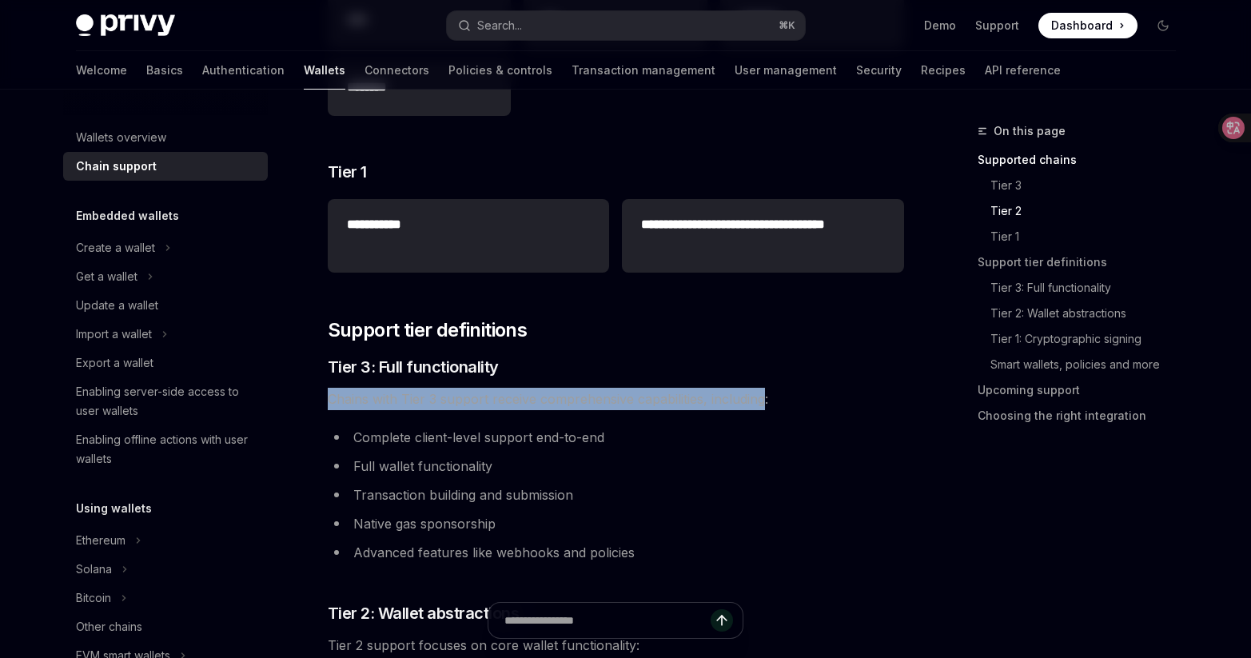
drag, startPoint x: 325, startPoint y: 393, endPoint x: 766, endPoint y: 401, distance: 440.6
click at [756, 408] on div at bounding box center [756, 408] width 0 height 0
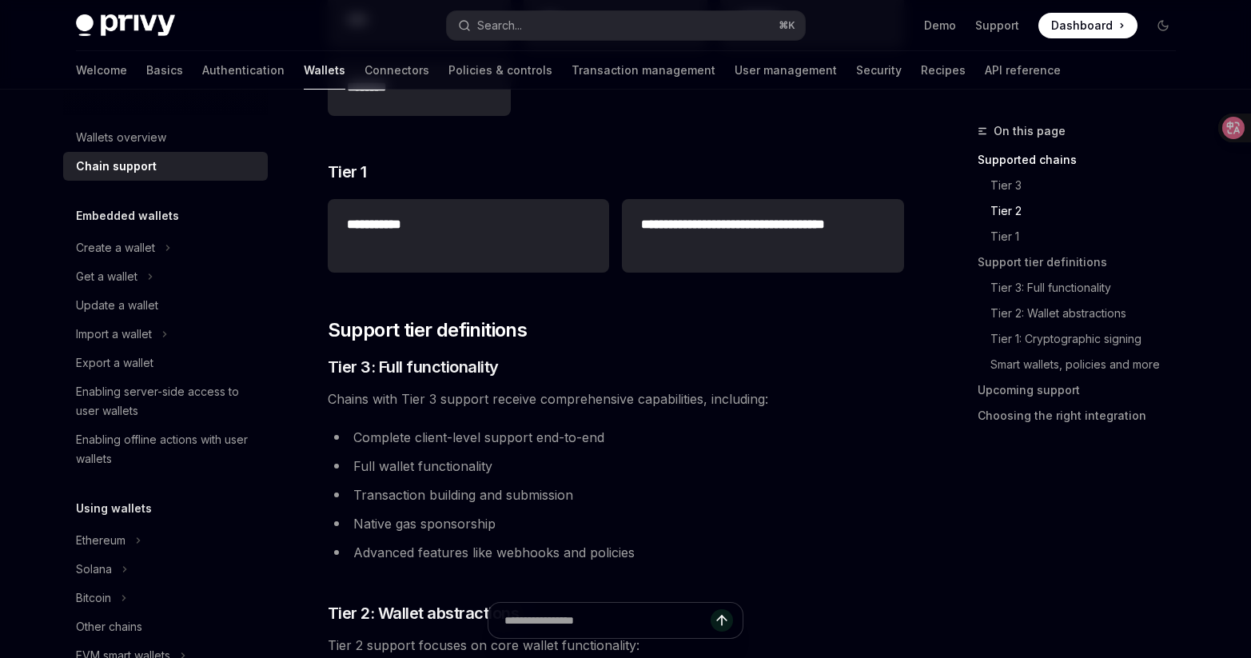
click at [716, 439] on li "Complete client-level support end-to-end" at bounding box center [616, 437] width 576 height 22
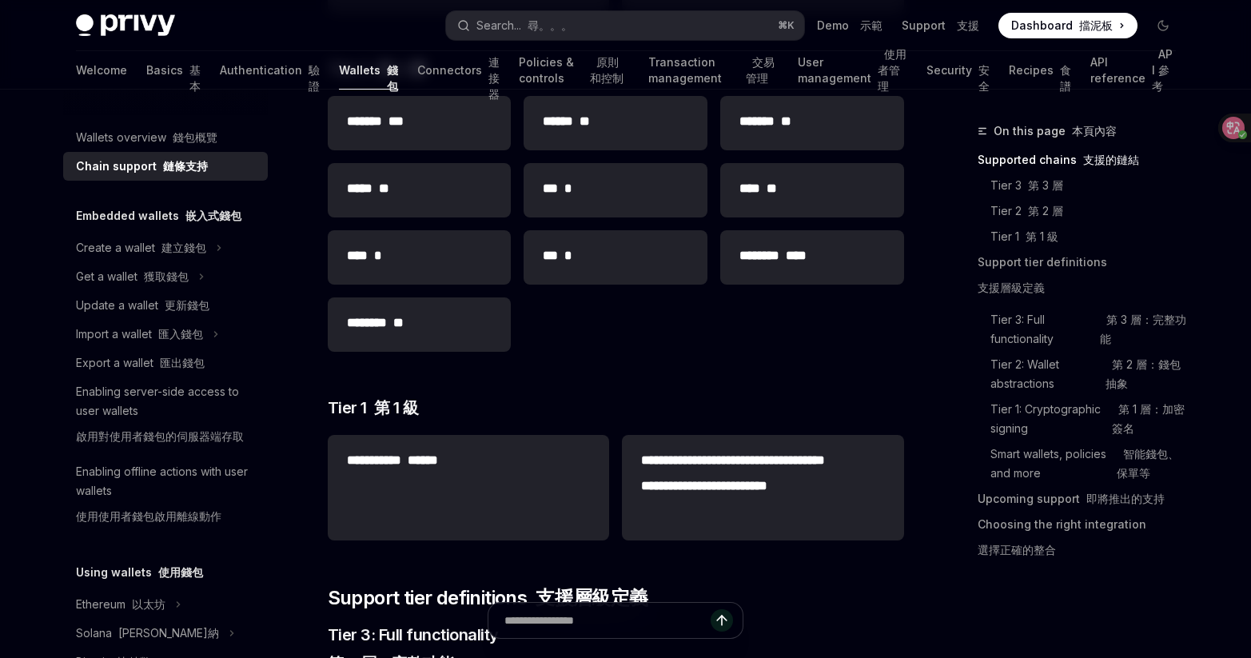
scroll to position [0, 0]
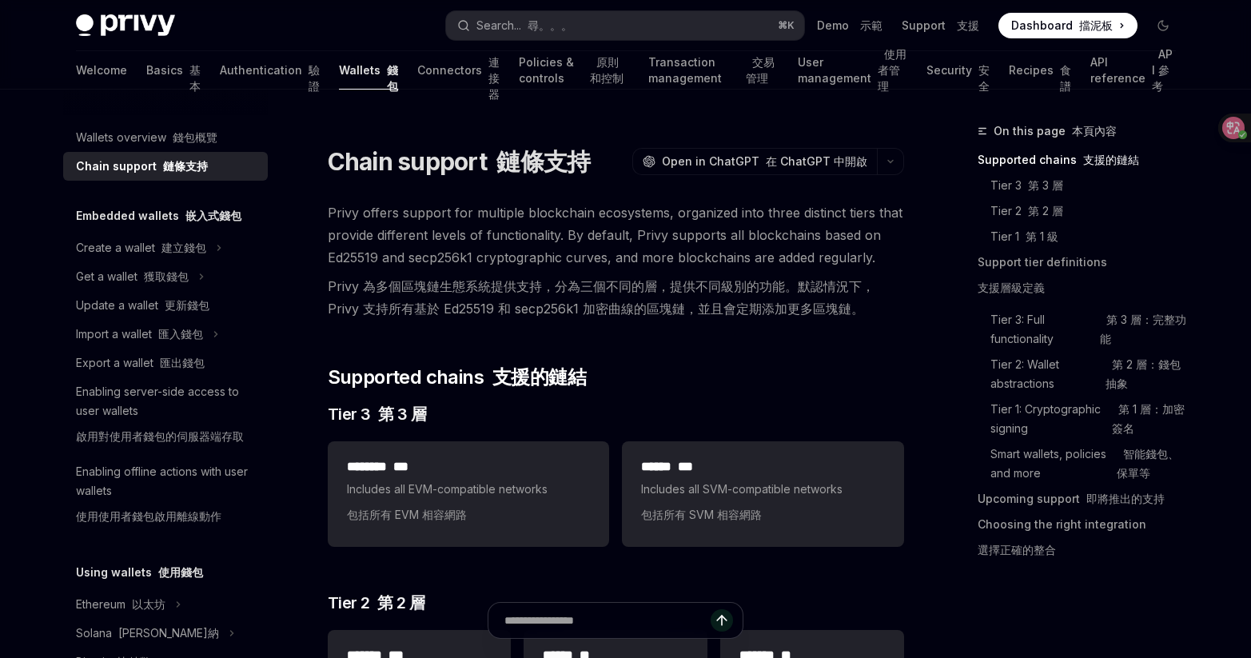
click at [182, 34] on div "Privy Docs home page" at bounding box center [255, 25] width 358 height 22
click at [167, 27] on img at bounding box center [125, 25] width 99 height 22
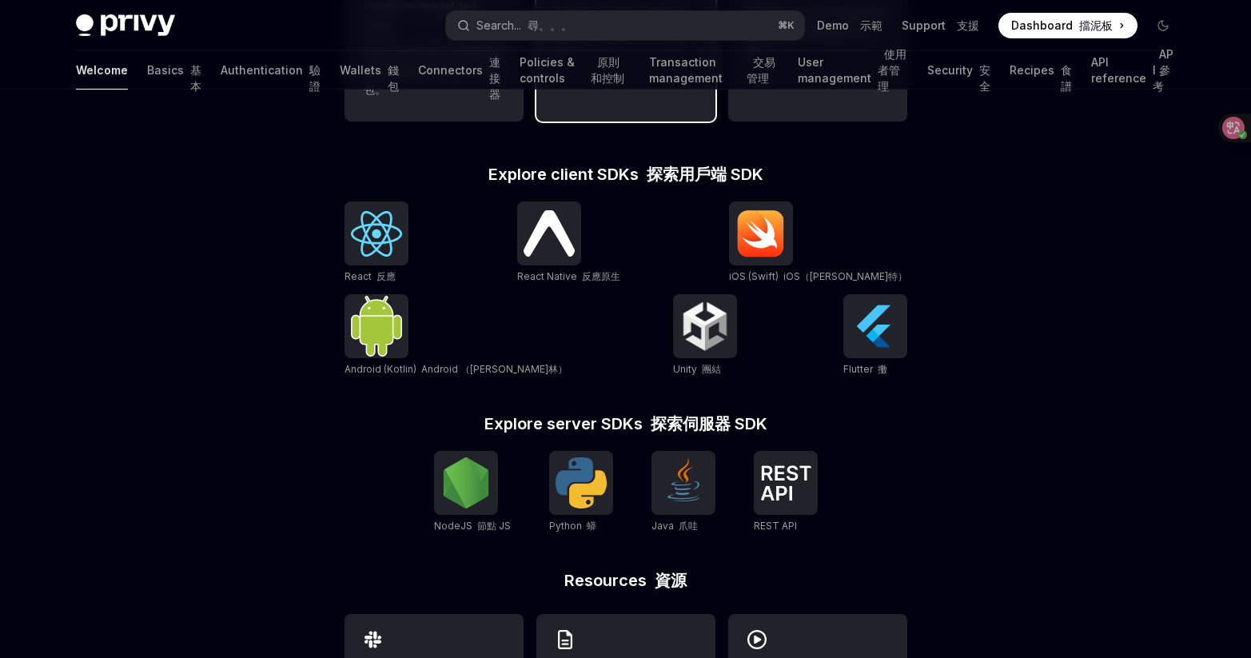
scroll to position [917, 0]
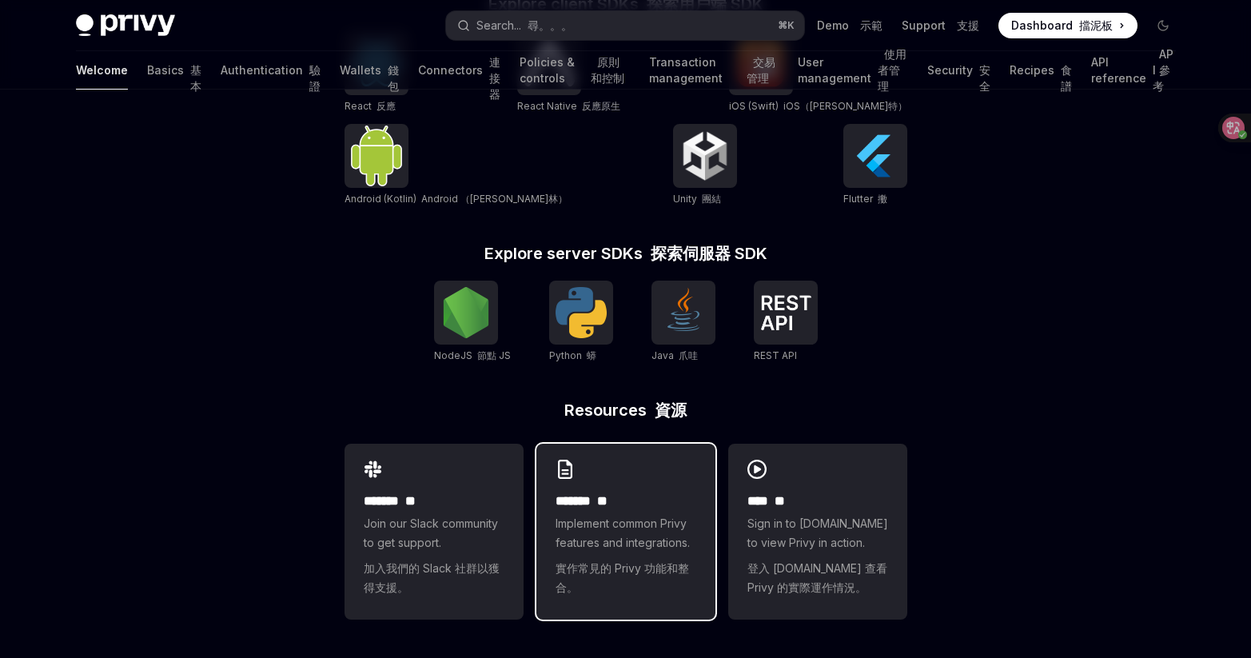
click at [612, 471] on div "******* ** Implement common Privy features and integrations. 實作常見的 Privy 功能和整合。" at bounding box center [625, 532] width 179 height 176
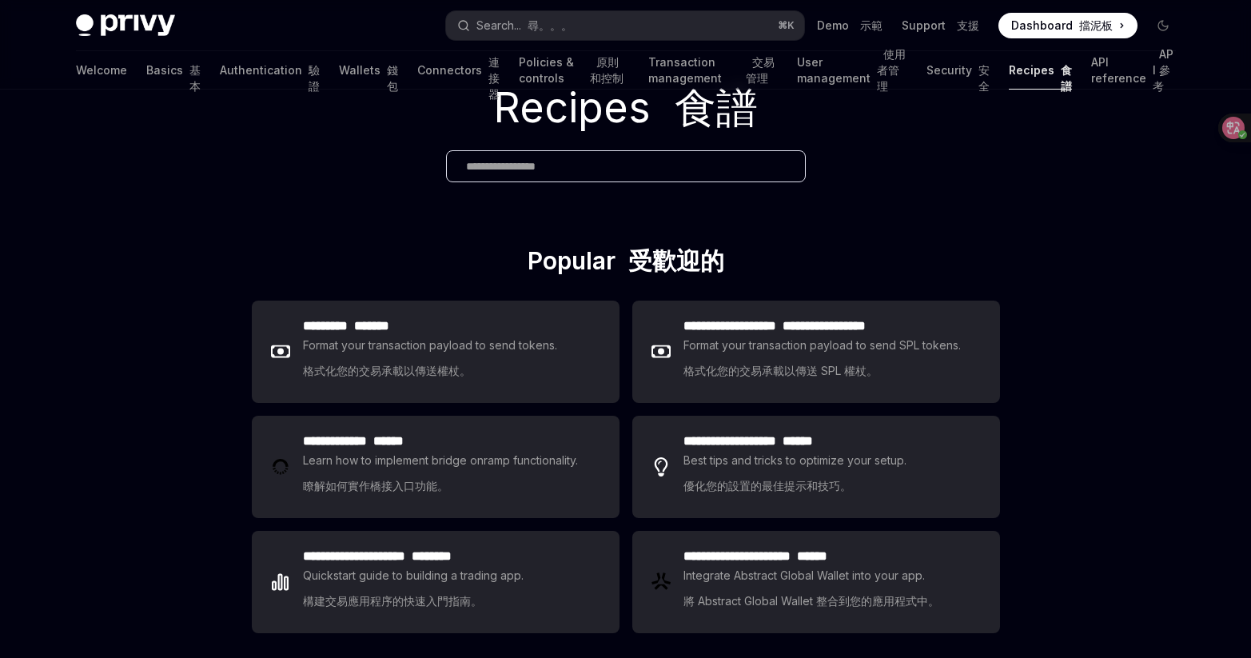
scroll to position [150, 0]
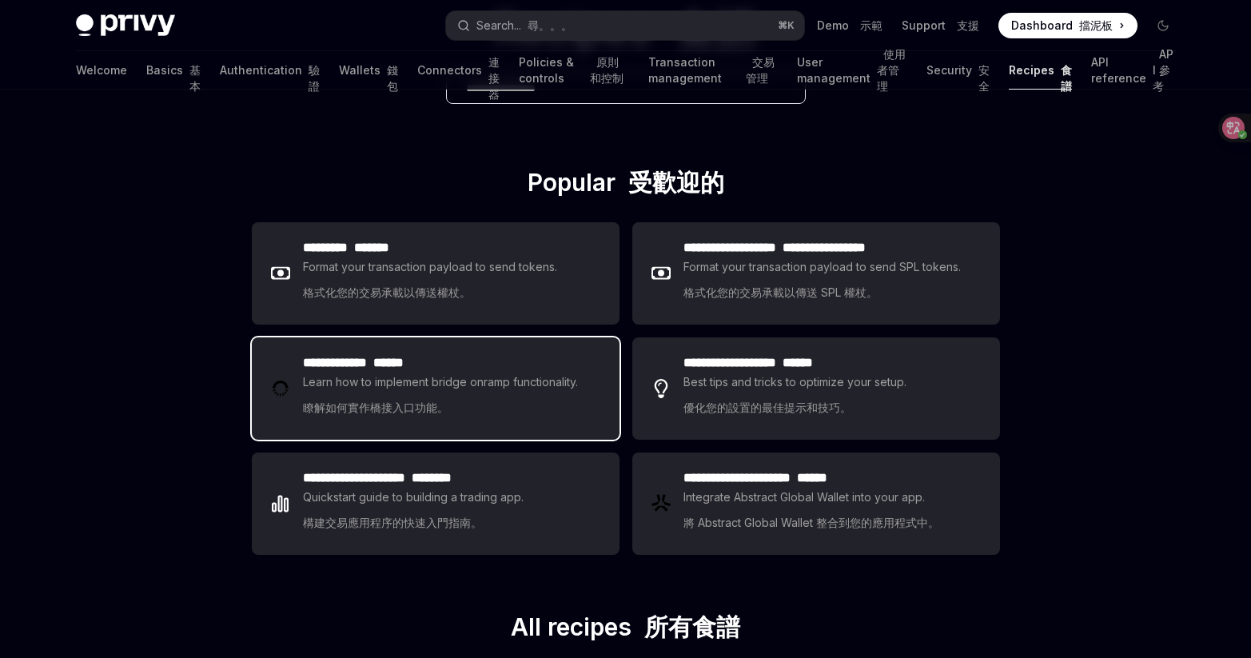
click at [542, 370] on h2 "**********" at bounding box center [443, 362] width 280 height 19
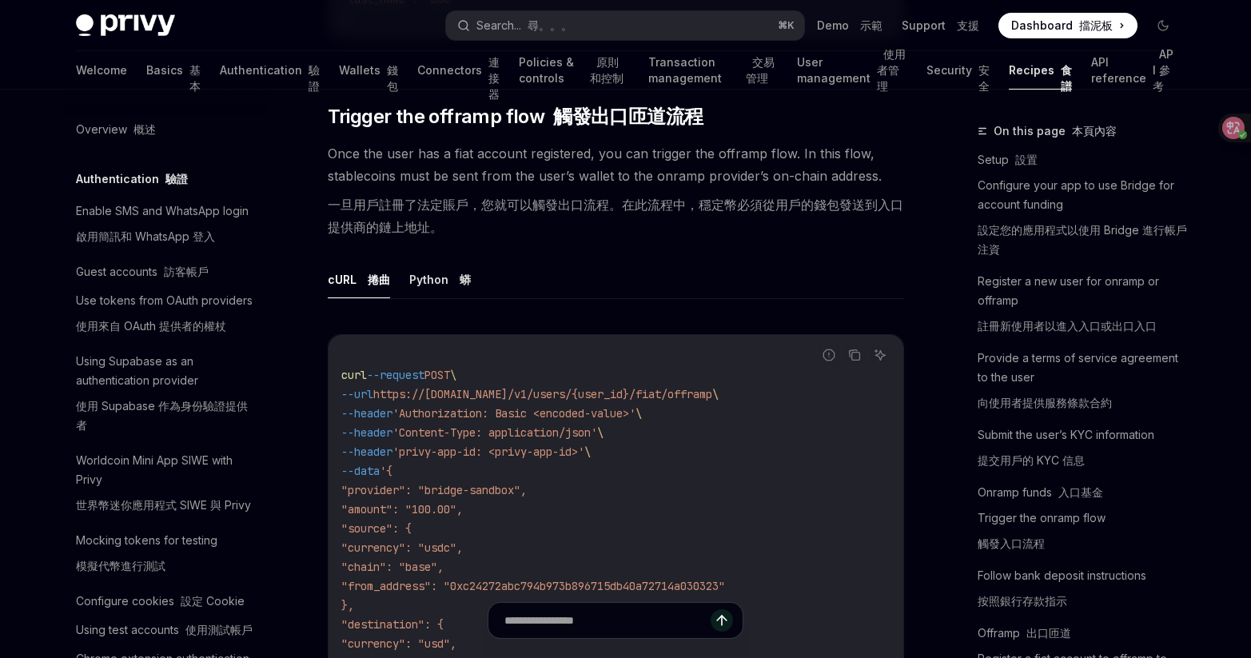
scroll to position [6375, 0]
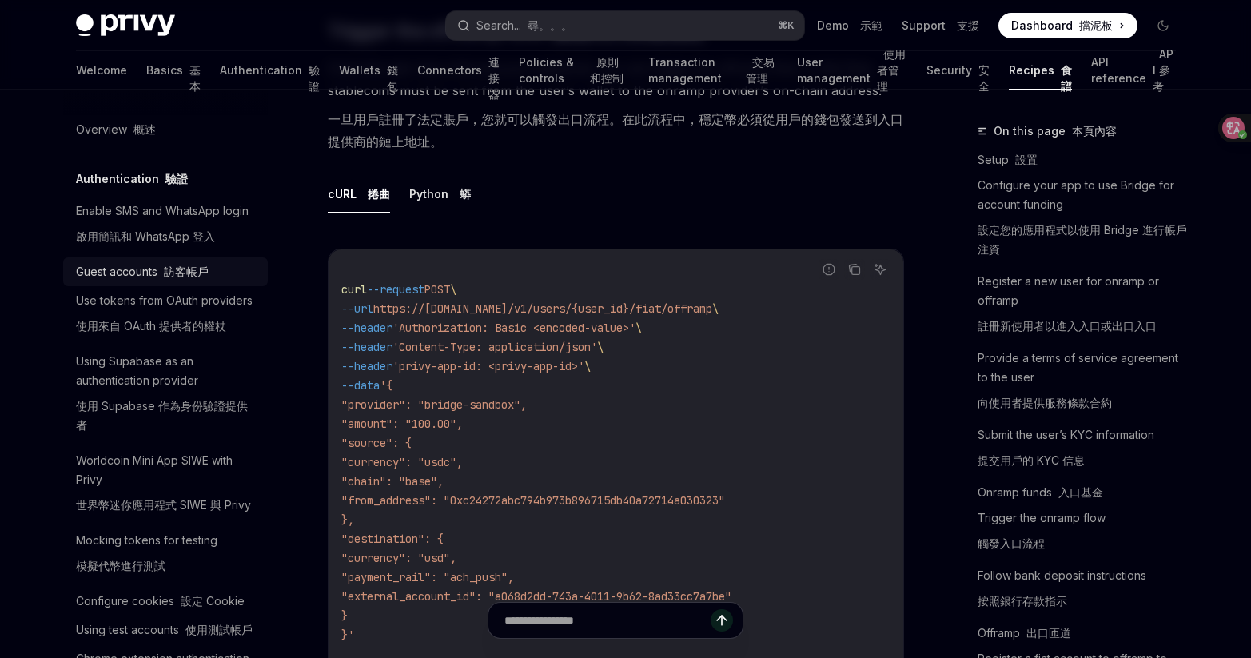
click at [175, 278] on font "訪客帳戶" at bounding box center [186, 272] width 45 height 14
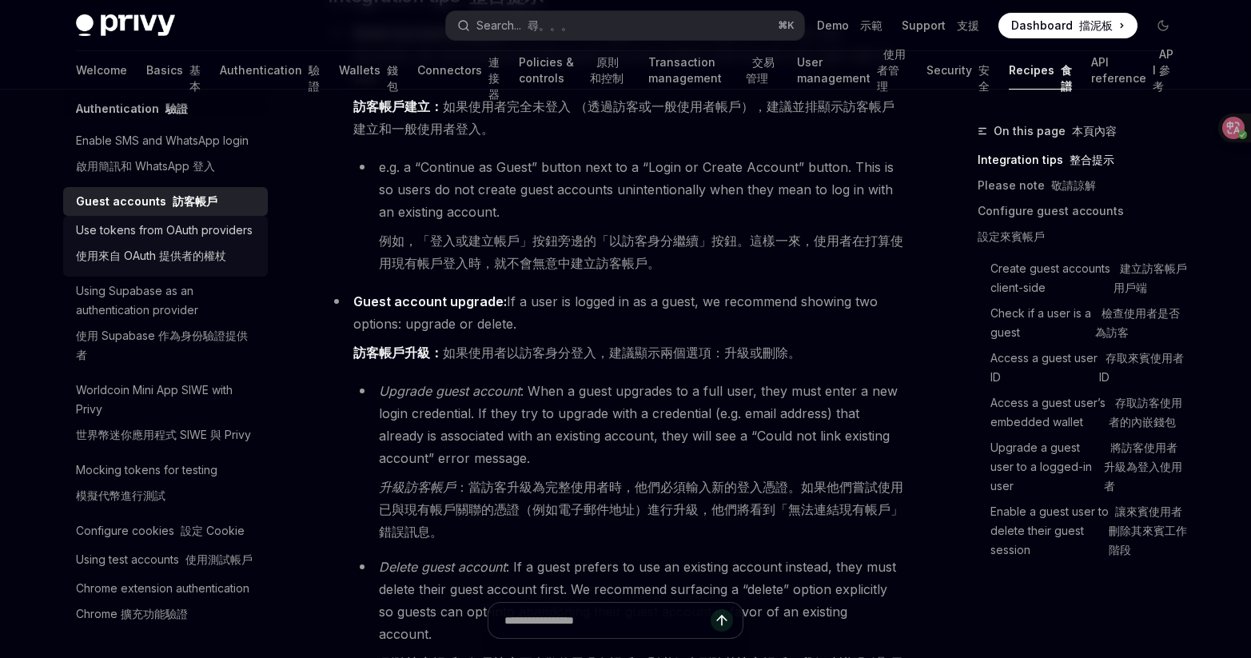
scroll to position [145, 0]
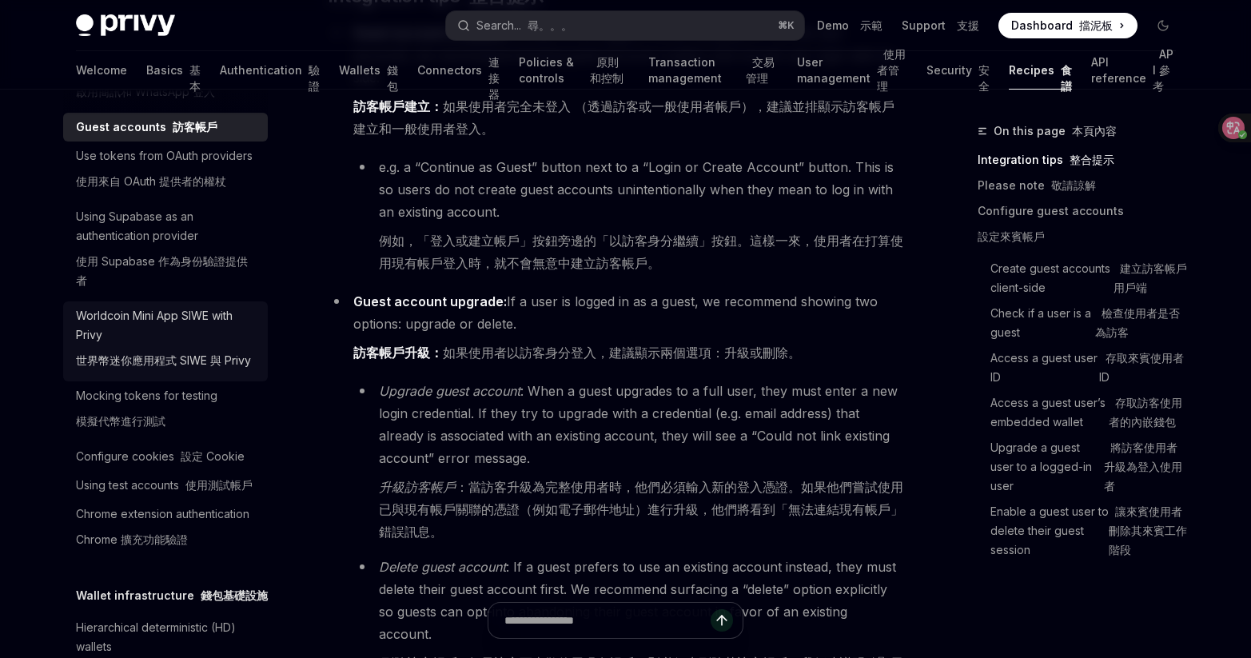
click at [174, 367] on font "世界幣迷你應用程式 SIWE 與 Privy" at bounding box center [163, 360] width 175 height 14
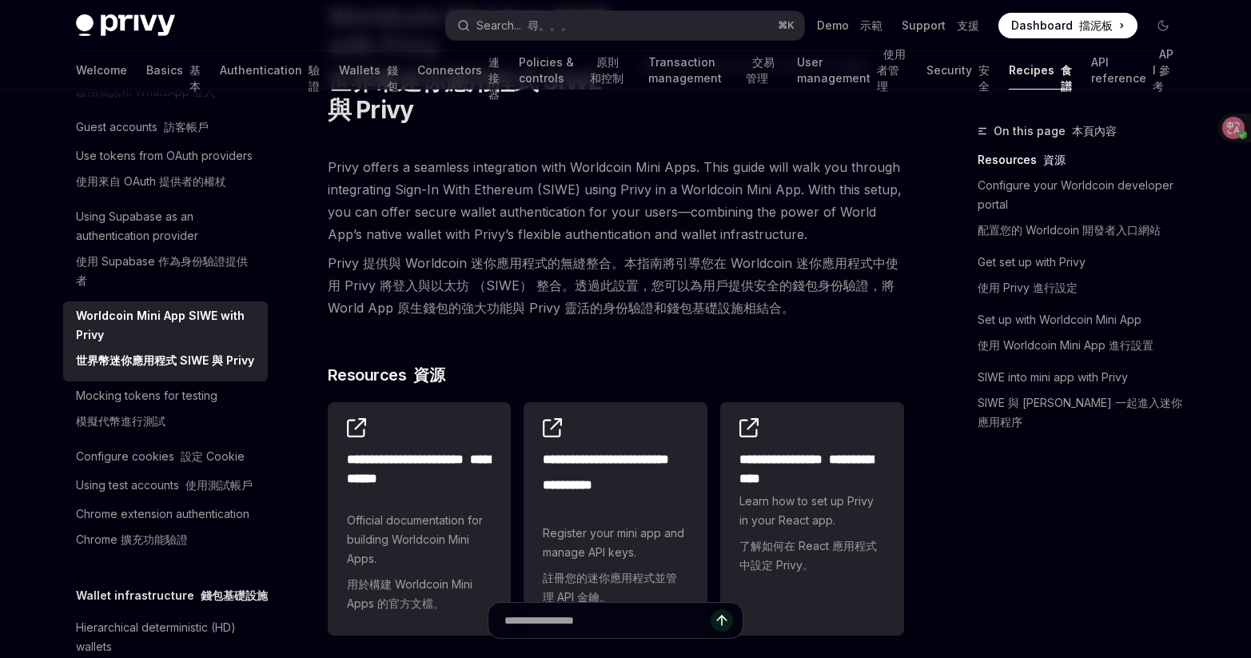
scroll to position [147, 0]
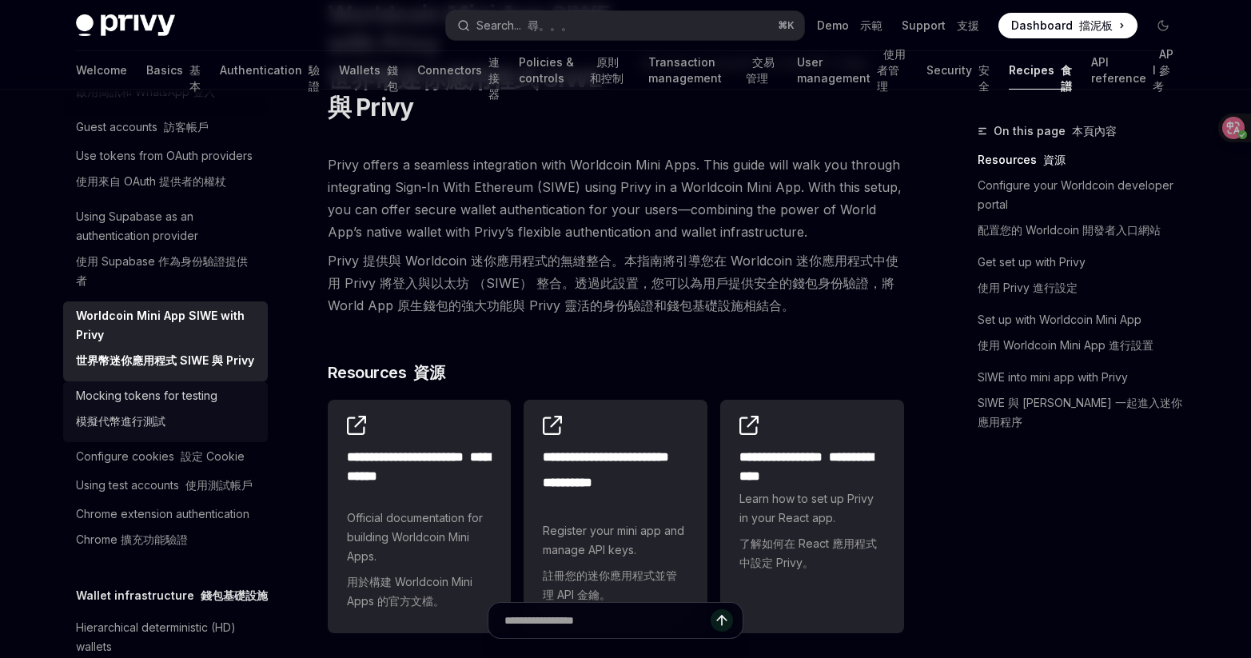
click at [187, 437] on div "Mocking tokens for testing 模擬代幣進行測試" at bounding box center [147, 411] width 142 height 51
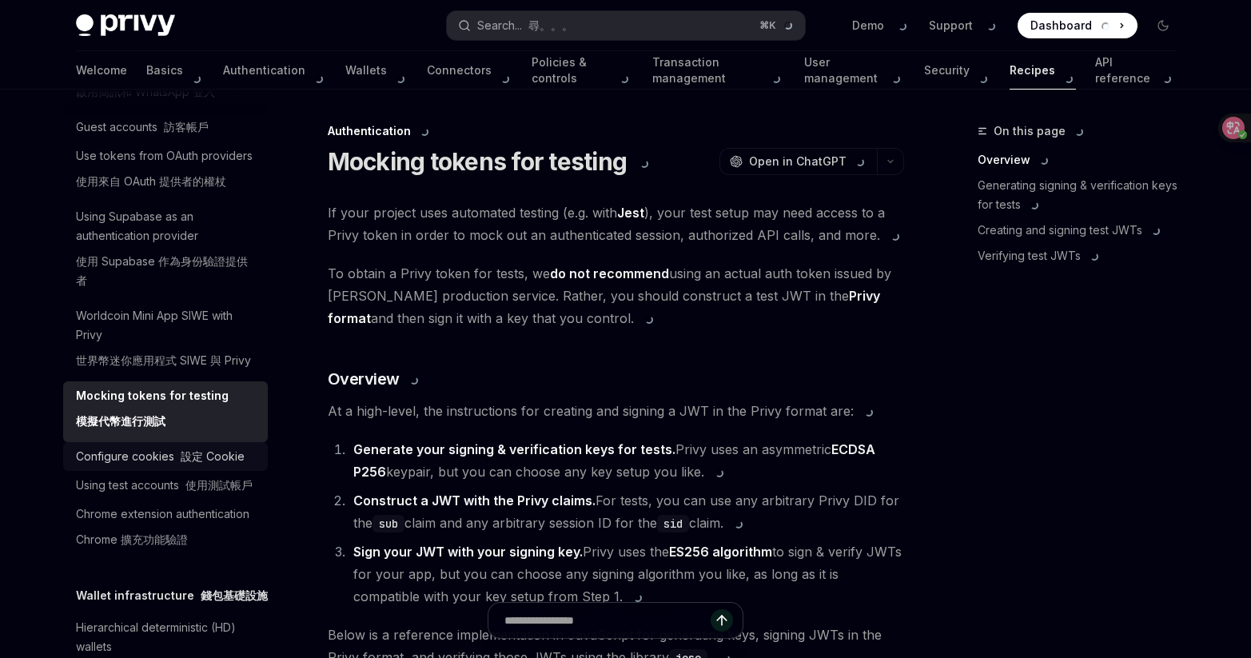
click at [221, 466] on div "Configure cookies 設定 Cookie" at bounding box center [160, 456] width 169 height 19
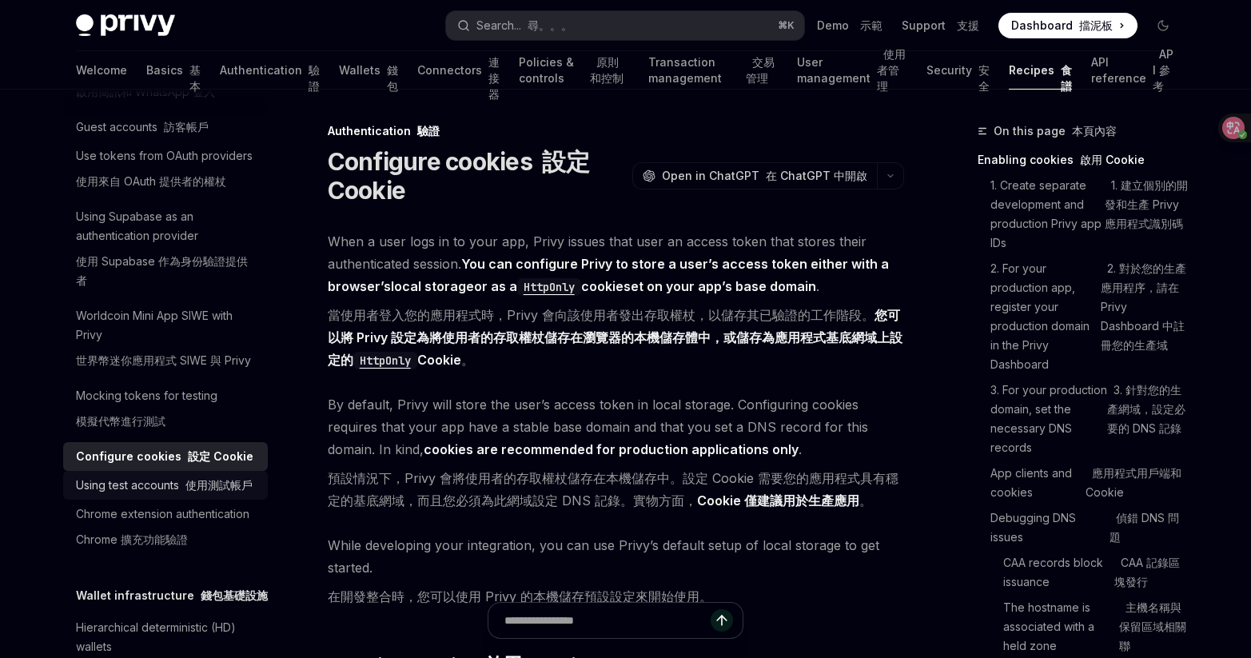
click at [226, 492] on font "使用測試帳戶" at bounding box center [218, 485] width 67 height 14
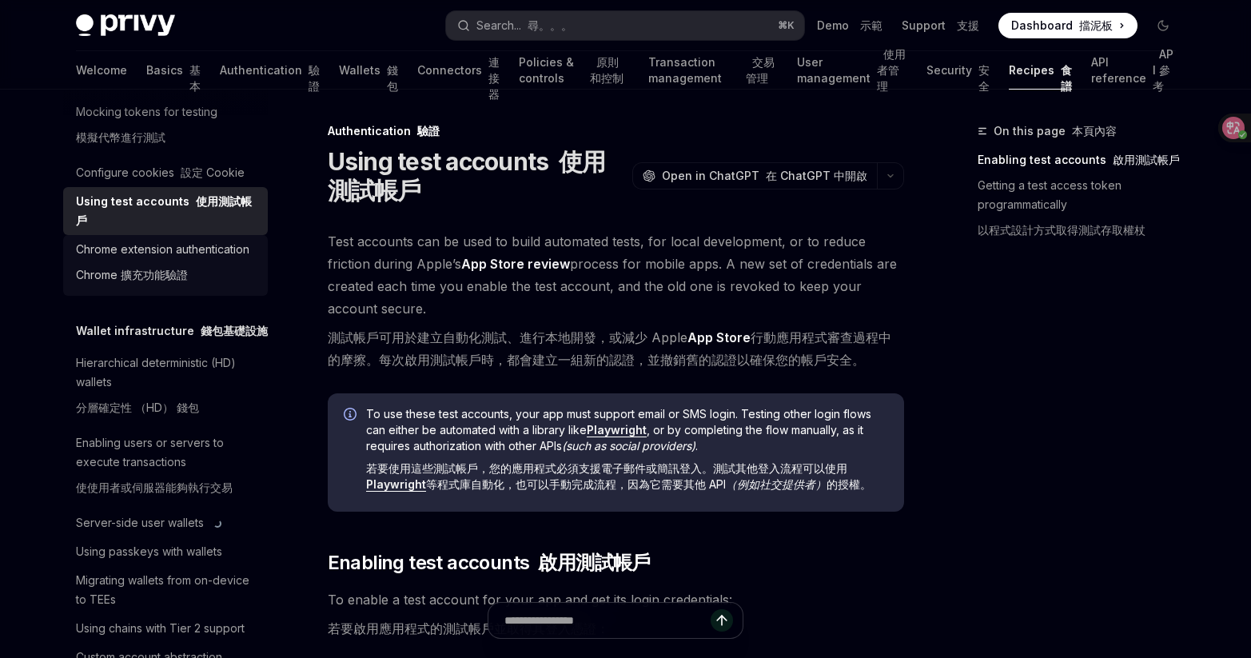
scroll to position [430, 0]
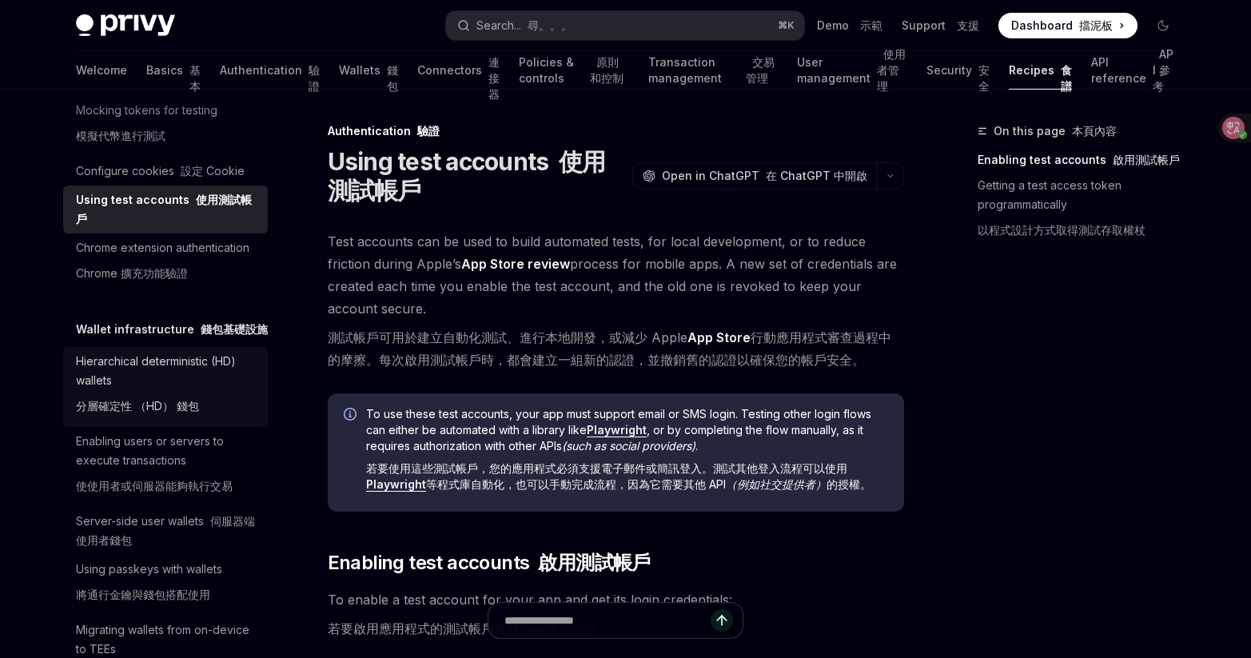
click at [206, 422] on div "Hierarchical deterministic (HD) wallets 分層確定性 （HD） 錢包" at bounding box center [167, 387] width 182 height 70
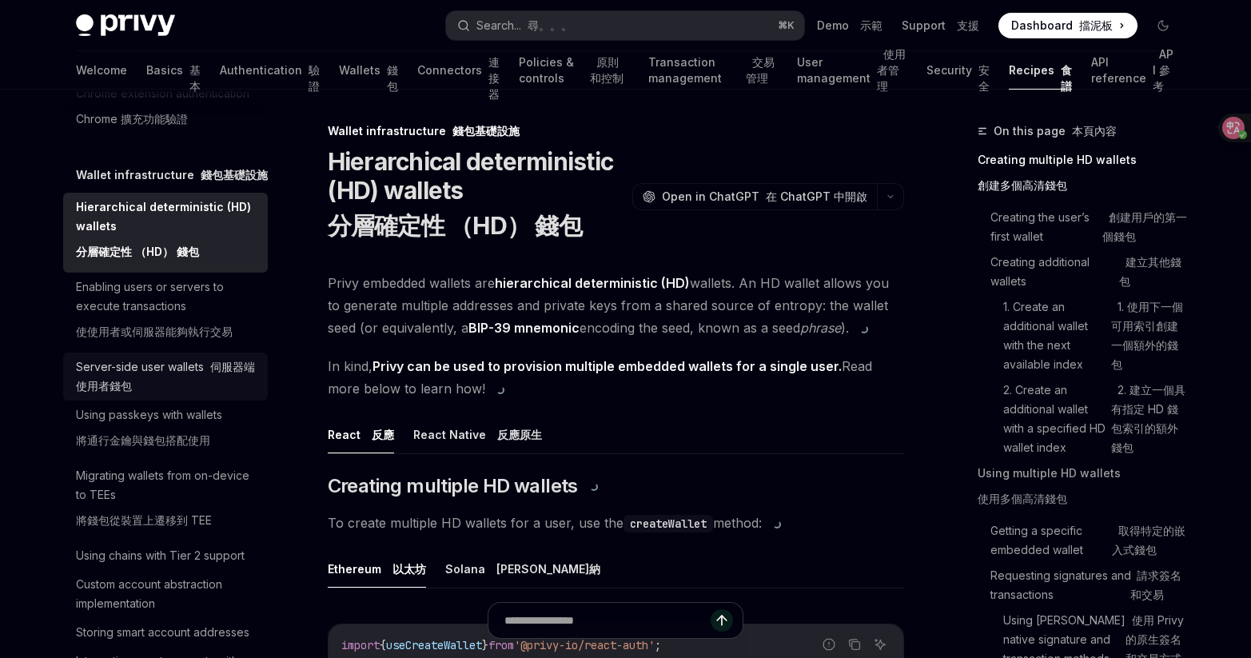
scroll to position [573, 0]
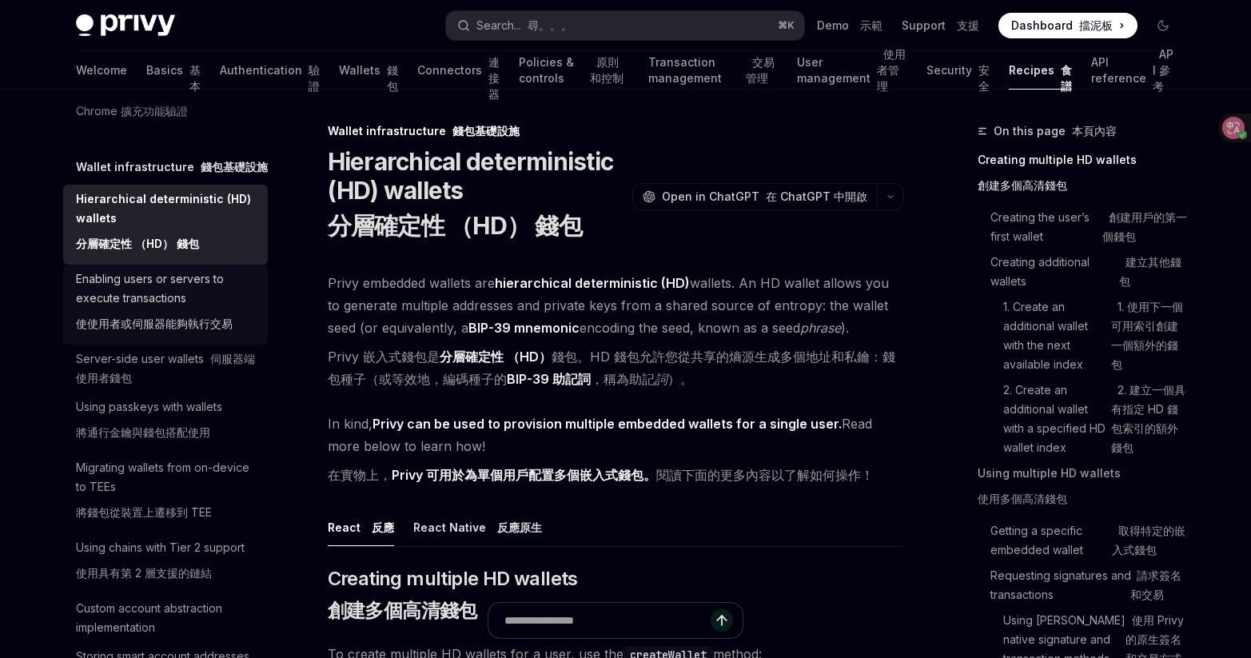
click at [216, 333] on font "使使用者或伺服器能夠執行交易" at bounding box center [154, 323] width 157 height 19
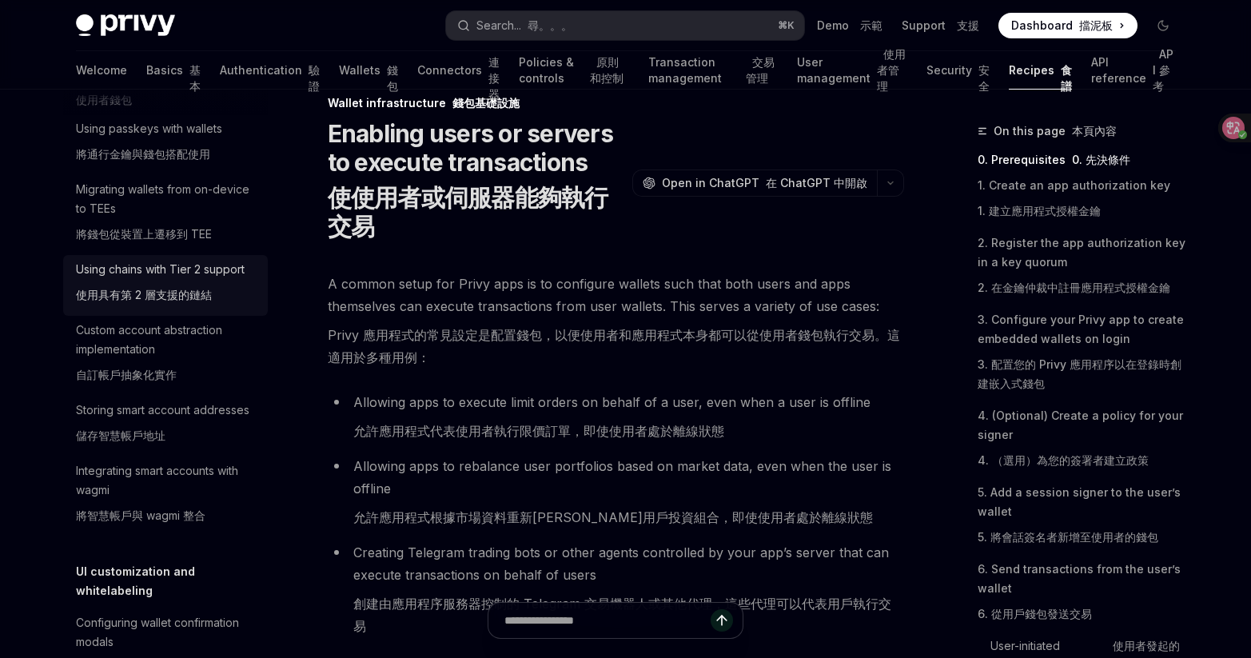
scroll to position [871, 0]
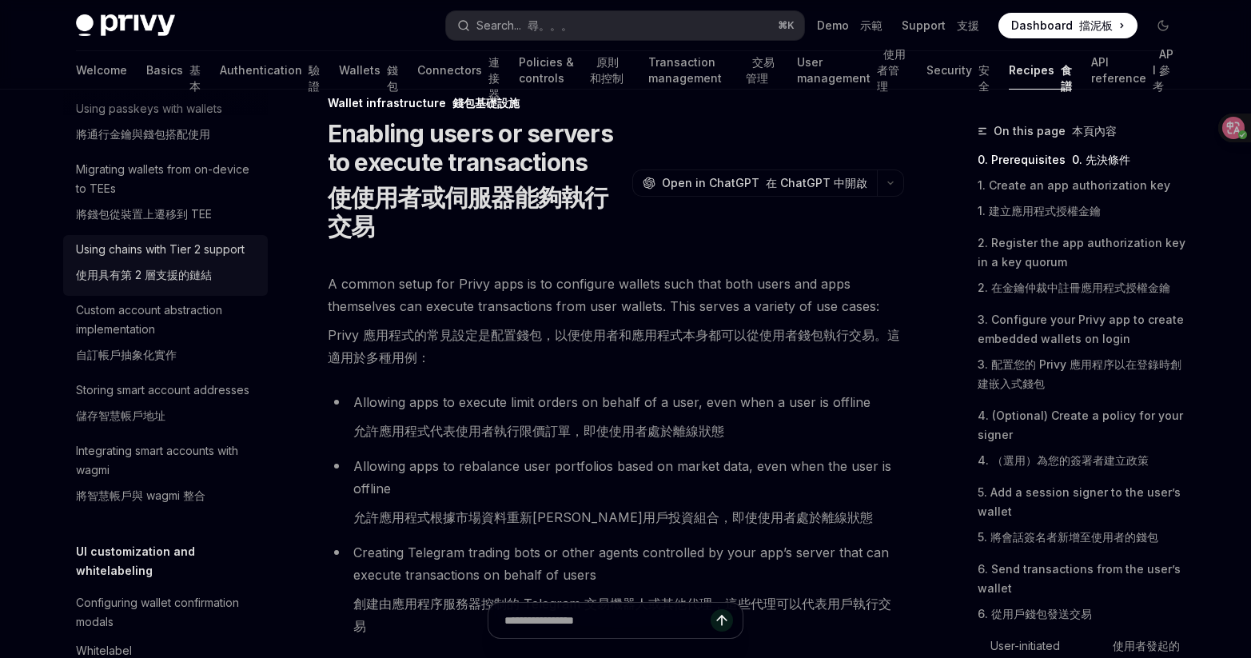
click at [187, 371] on div "Custom account abstraction implementation 自訂帳戶抽象化實作" at bounding box center [167, 336] width 182 height 70
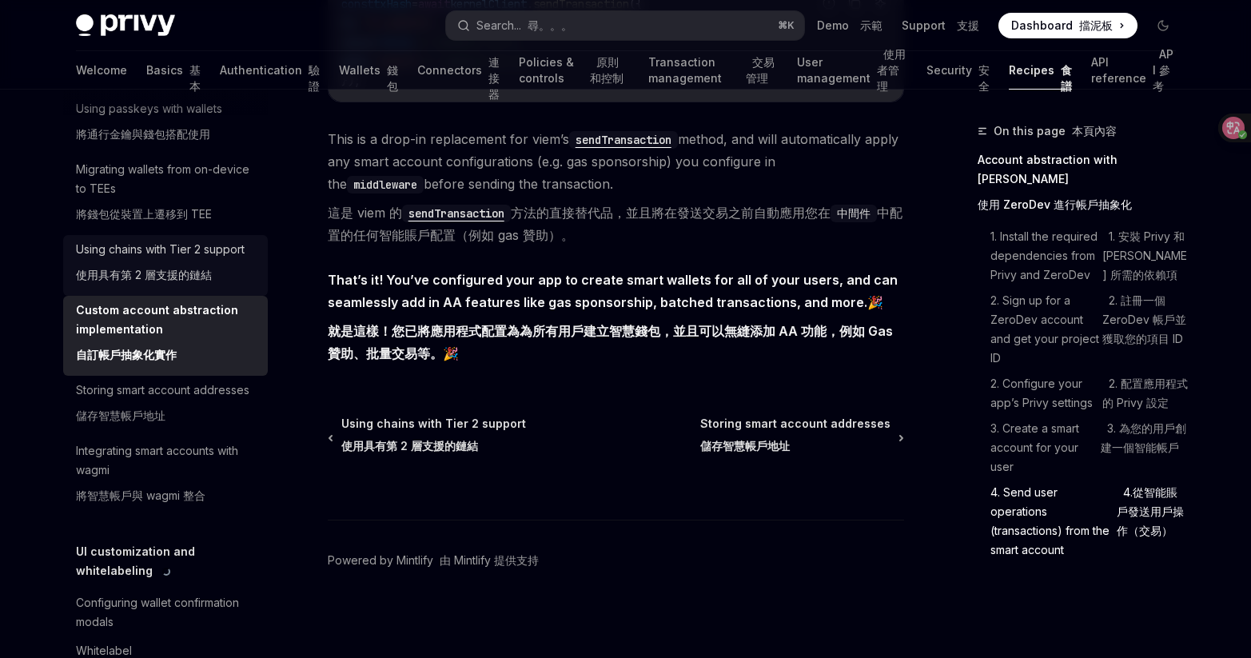
scroll to position [1196, 0]
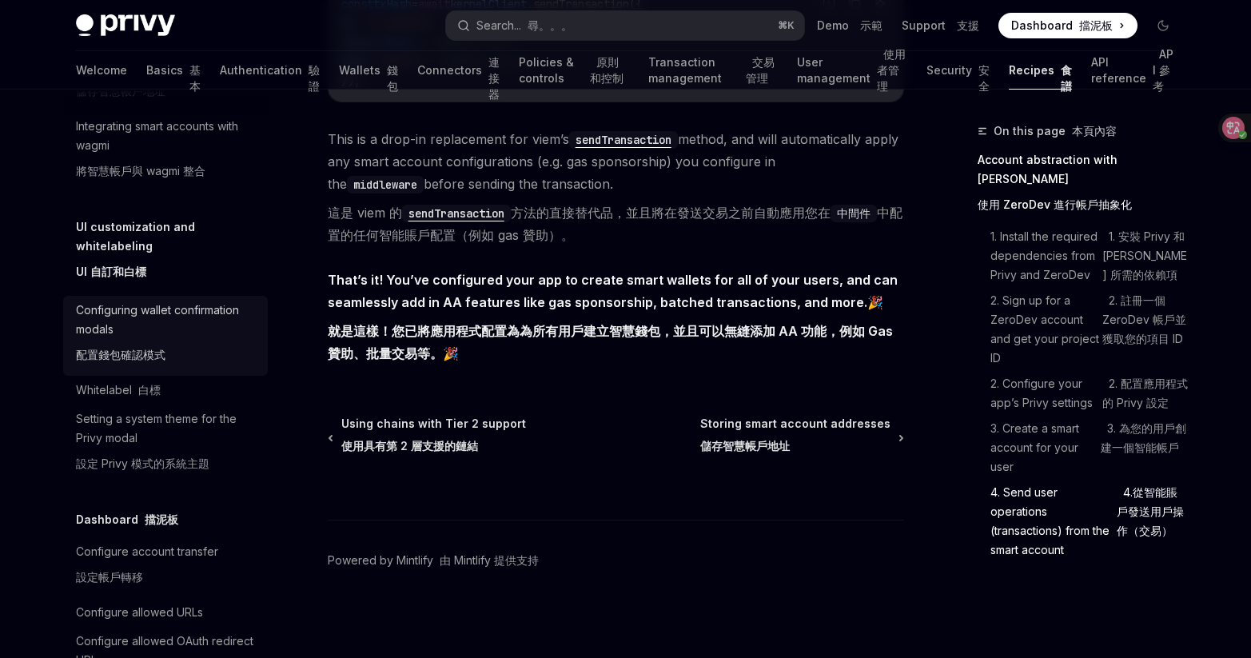
click at [197, 371] on div "Configuring wallet confirmation modals 配置錢包確認模式" at bounding box center [167, 336] width 182 height 70
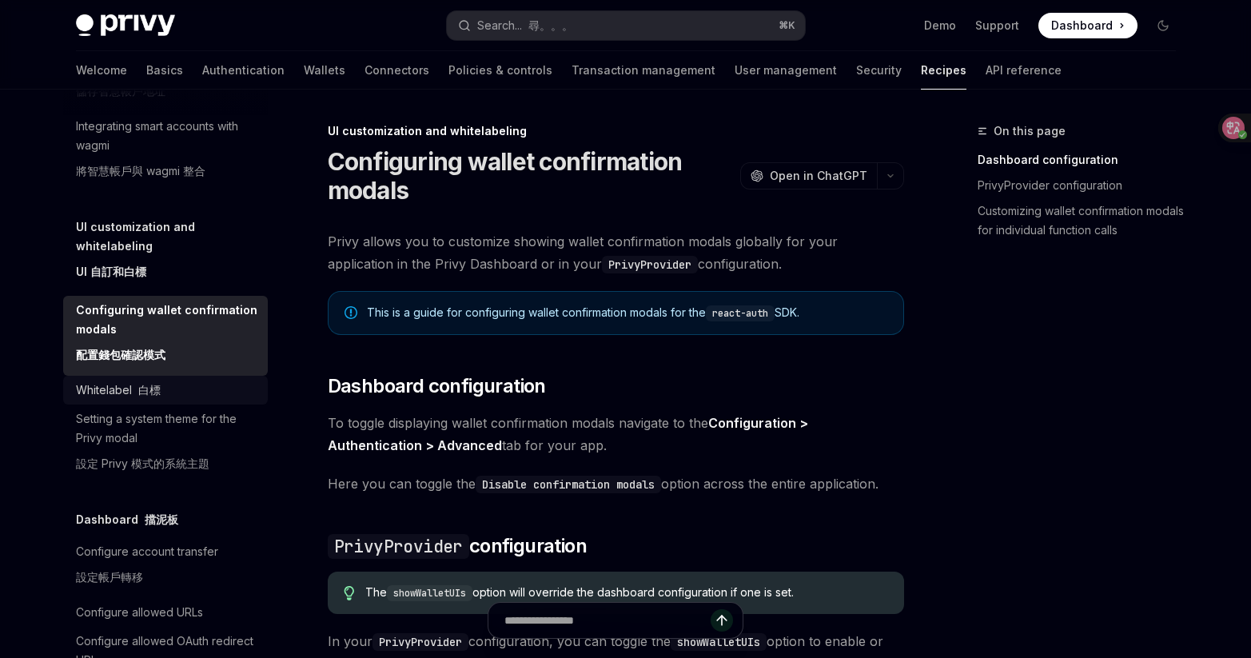
click at [178, 400] on div "Whitelabel 白標" at bounding box center [167, 390] width 182 height 19
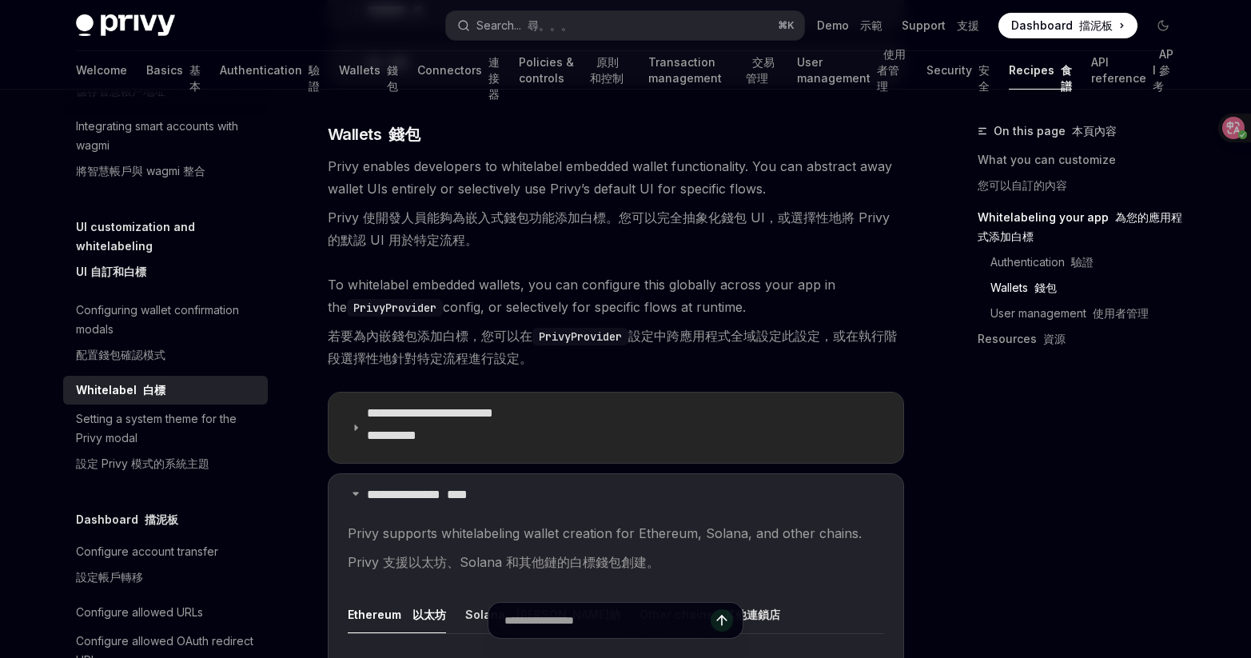
scroll to position [1872, 0]
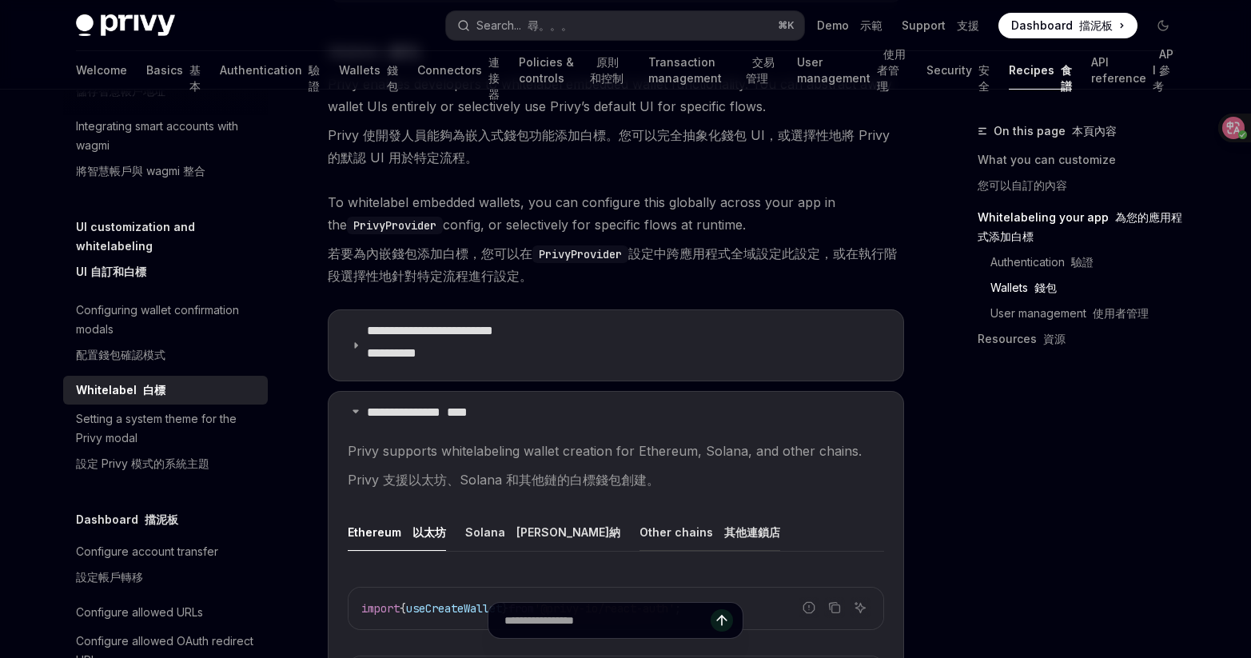
click at [718, 539] on font at bounding box center [721, 532] width 6 height 14
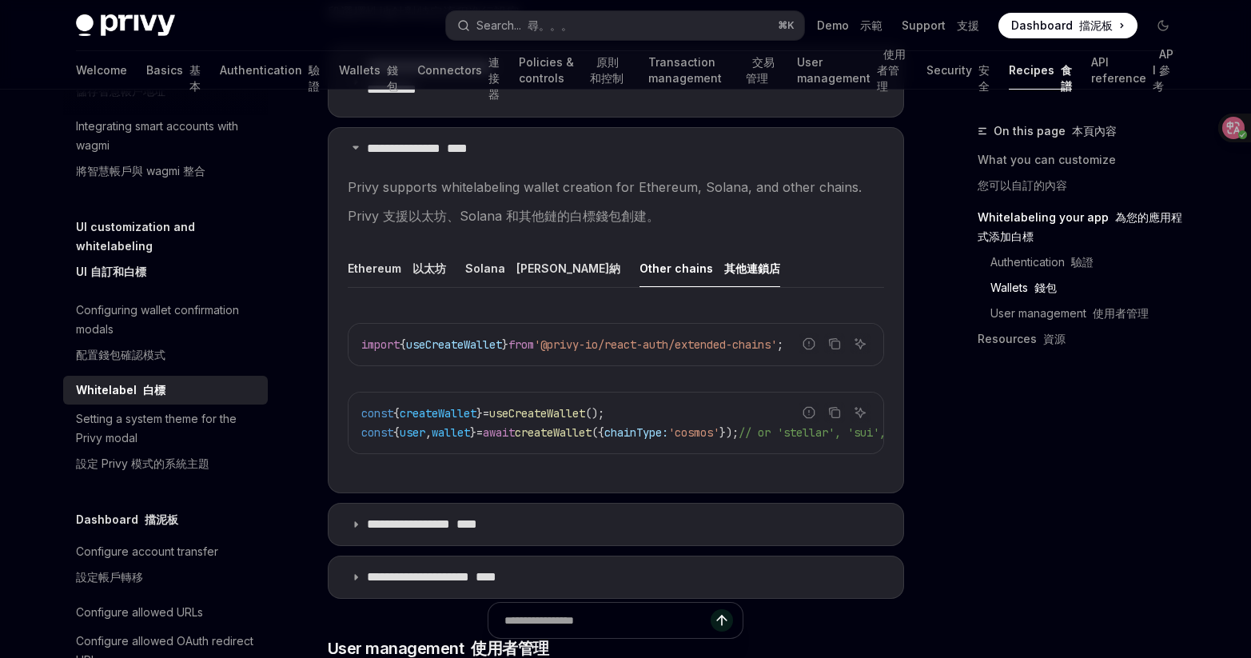
scroll to position [2145, 0]
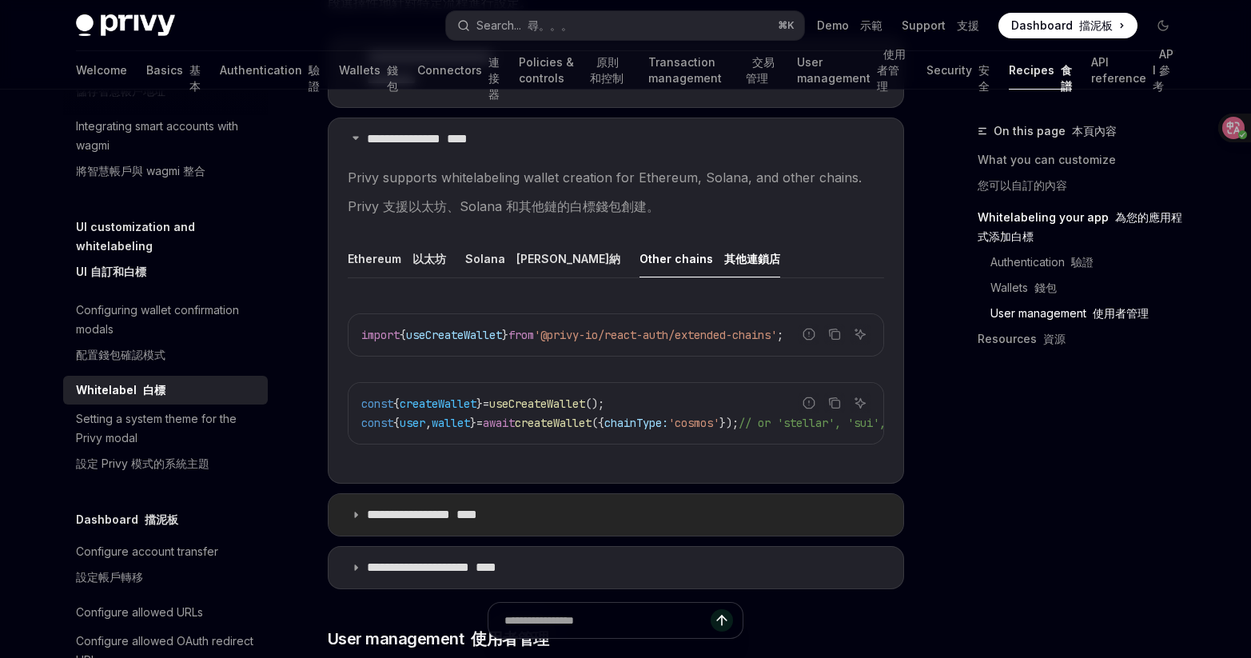
click at [682, 528] on summary "**********" at bounding box center [616, 515] width 575 height 42
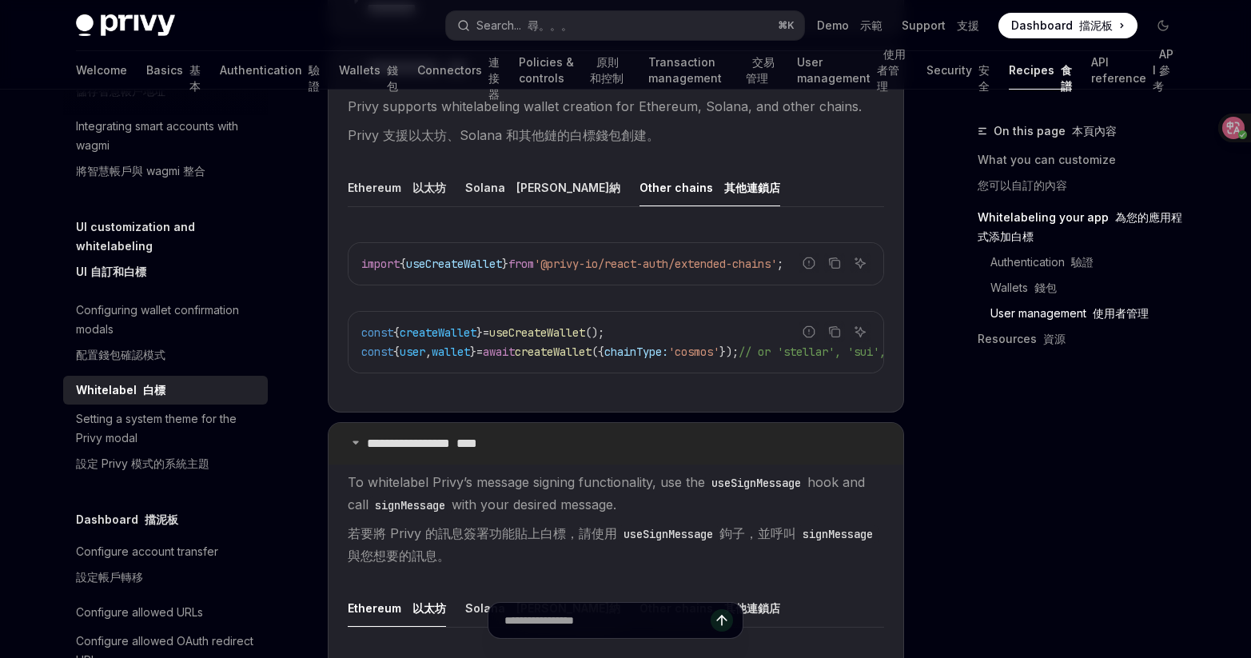
scroll to position [2352, 0]
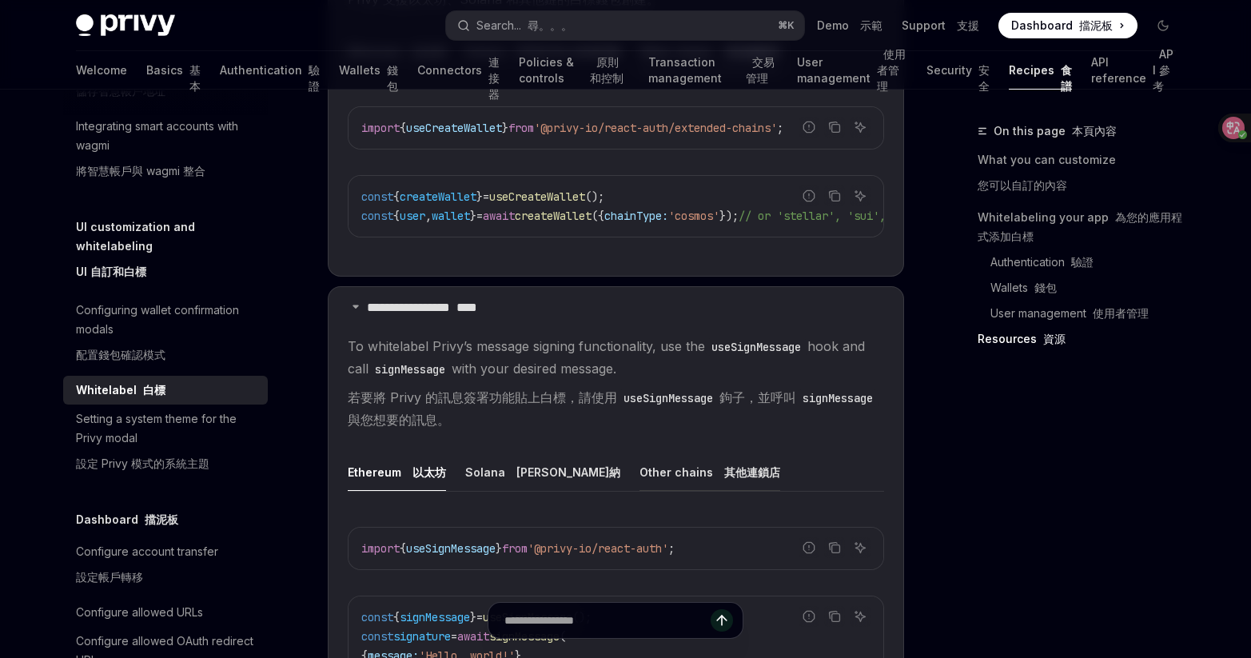
click at [640, 491] on button "Other chains 其他連鎖店" at bounding box center [710, 472] width 141 height 38
type textarea "*"
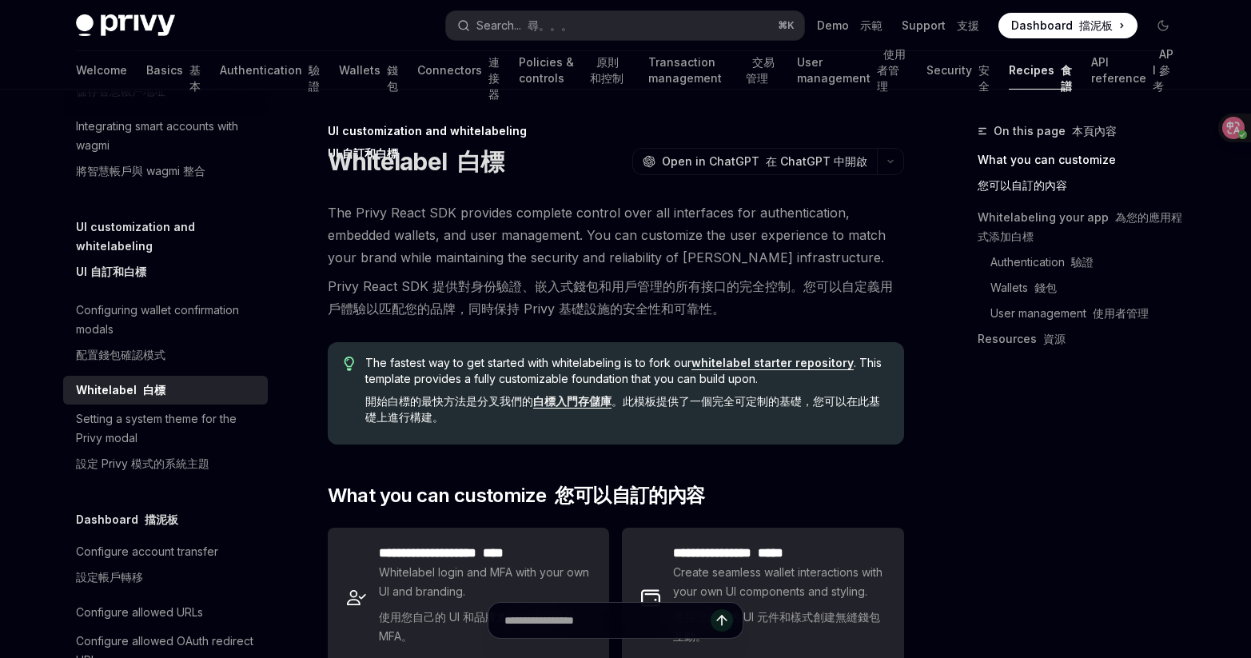
click at [764, 362] on link "whitelabel starter repository" at bounding box center [773, 363] width 162 height 14
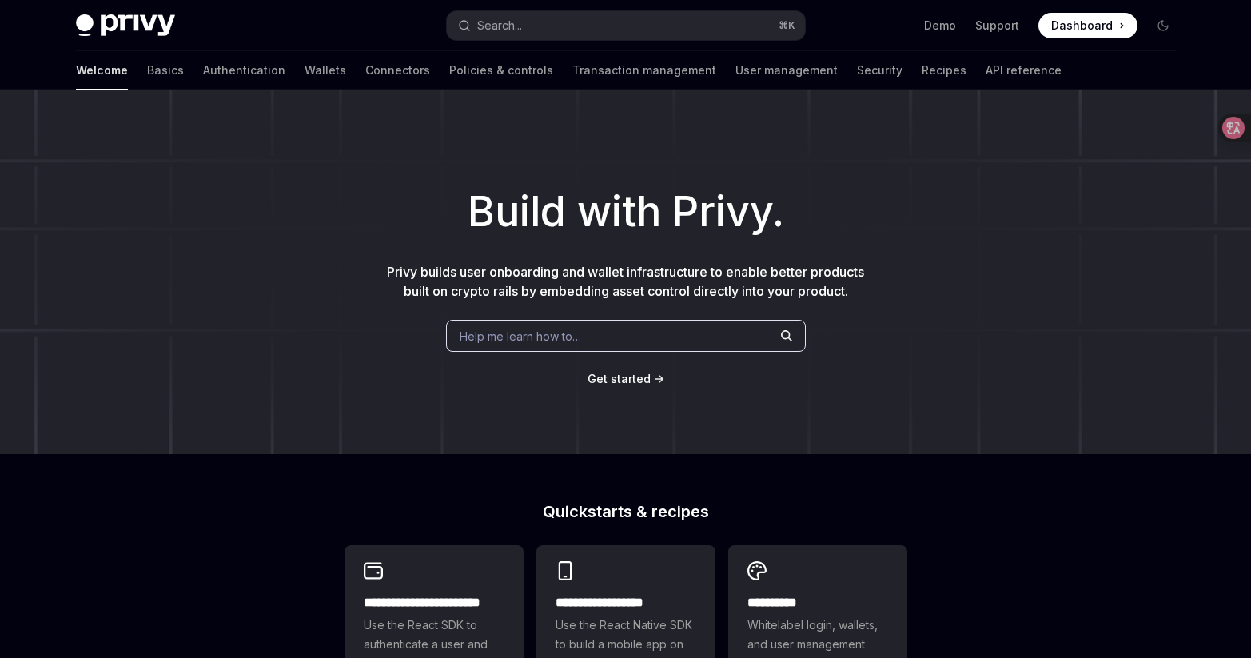
click at [585, 341] on div "Help me learn how to…" at bounding box center [626, 336] width 360 height 32
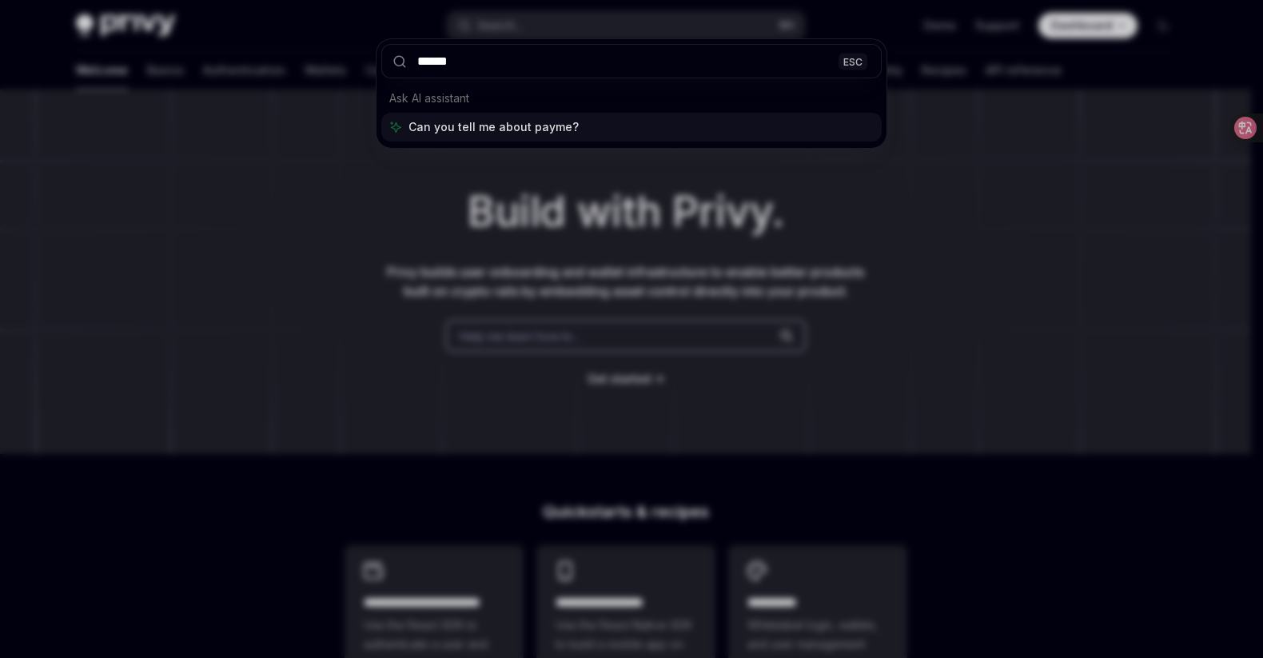
type input "*******"
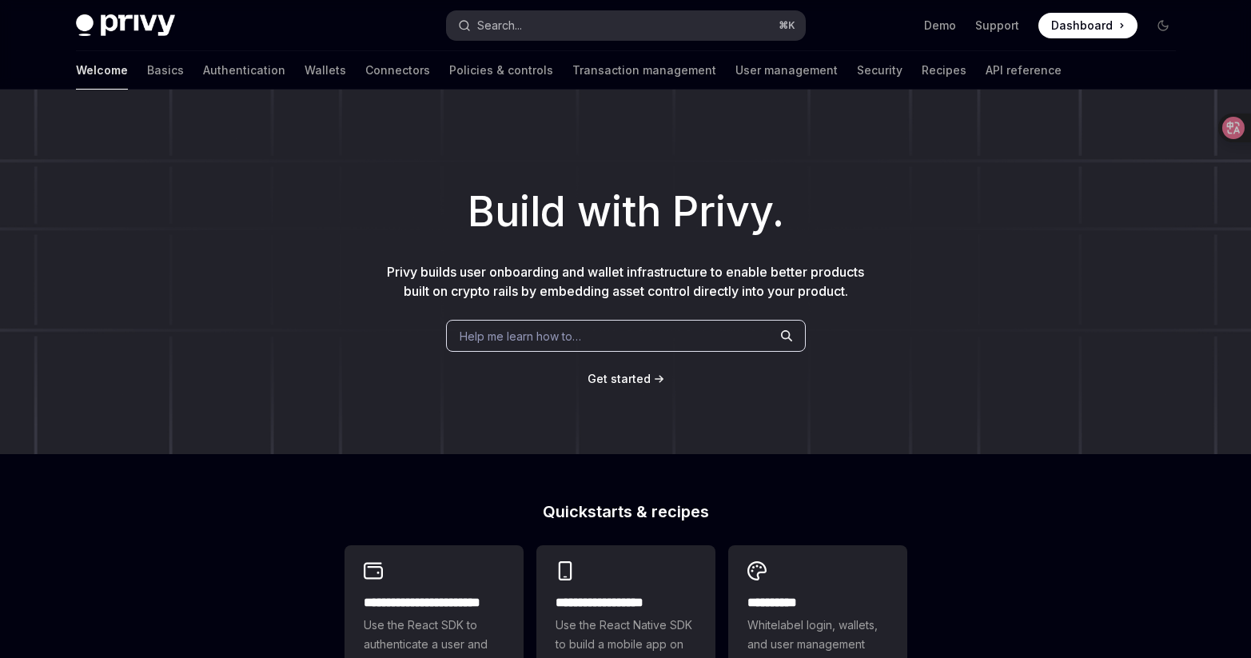
click at [544, 19] on button "Search... ⌘ K" at bounding box center [626, 25] width 358 height 29
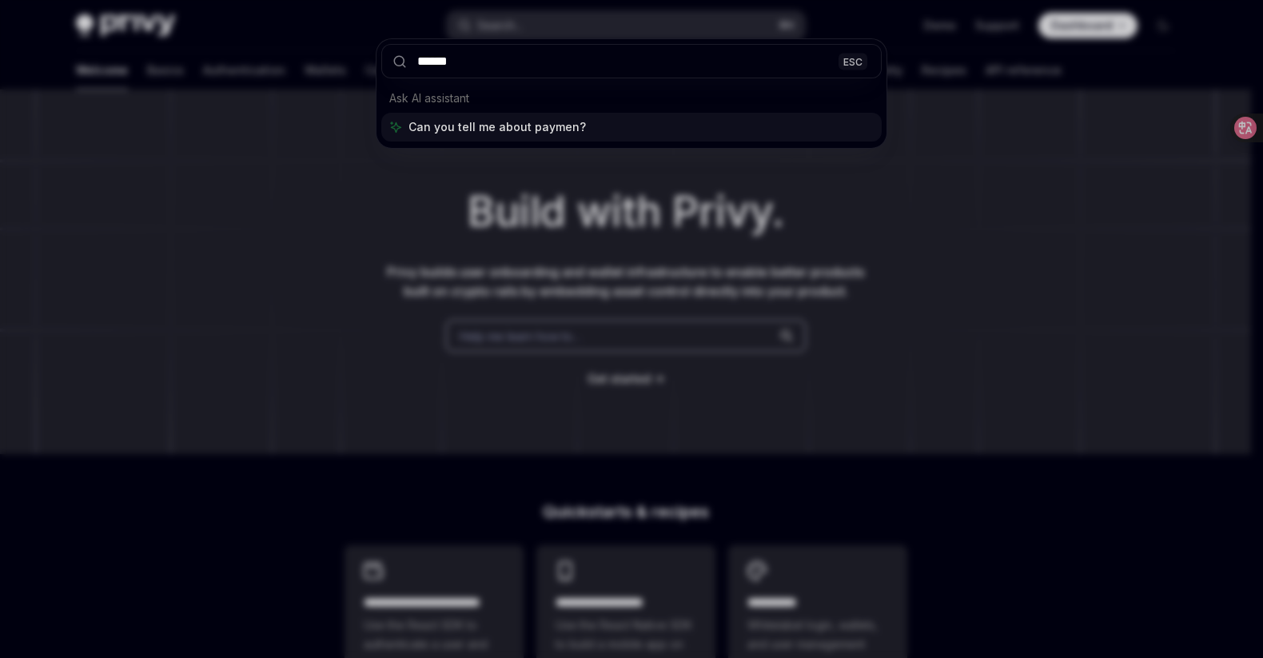
type input "*******"
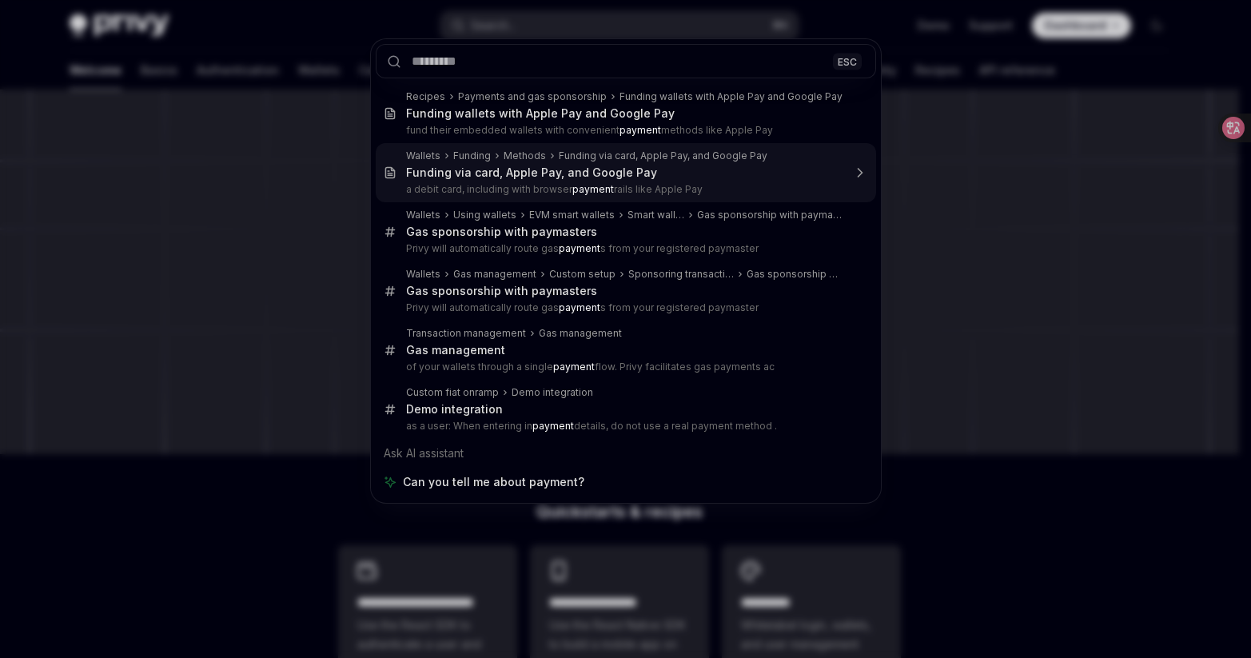
type textarea "*"
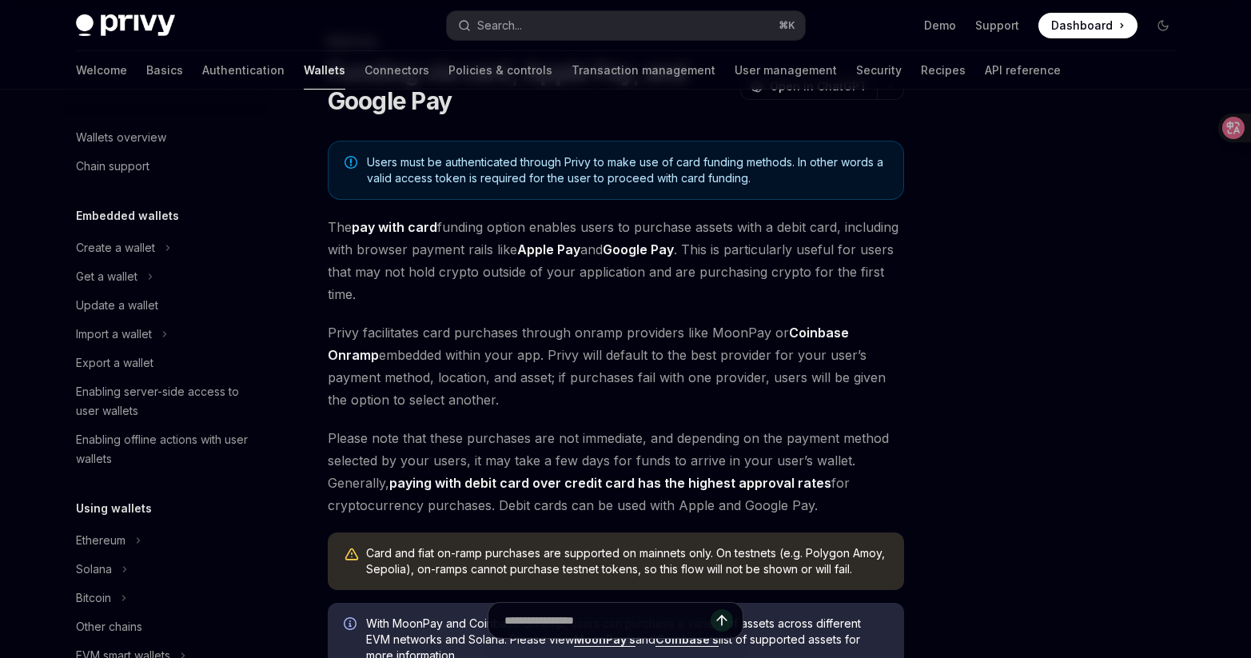
scroll to position [488, 0]
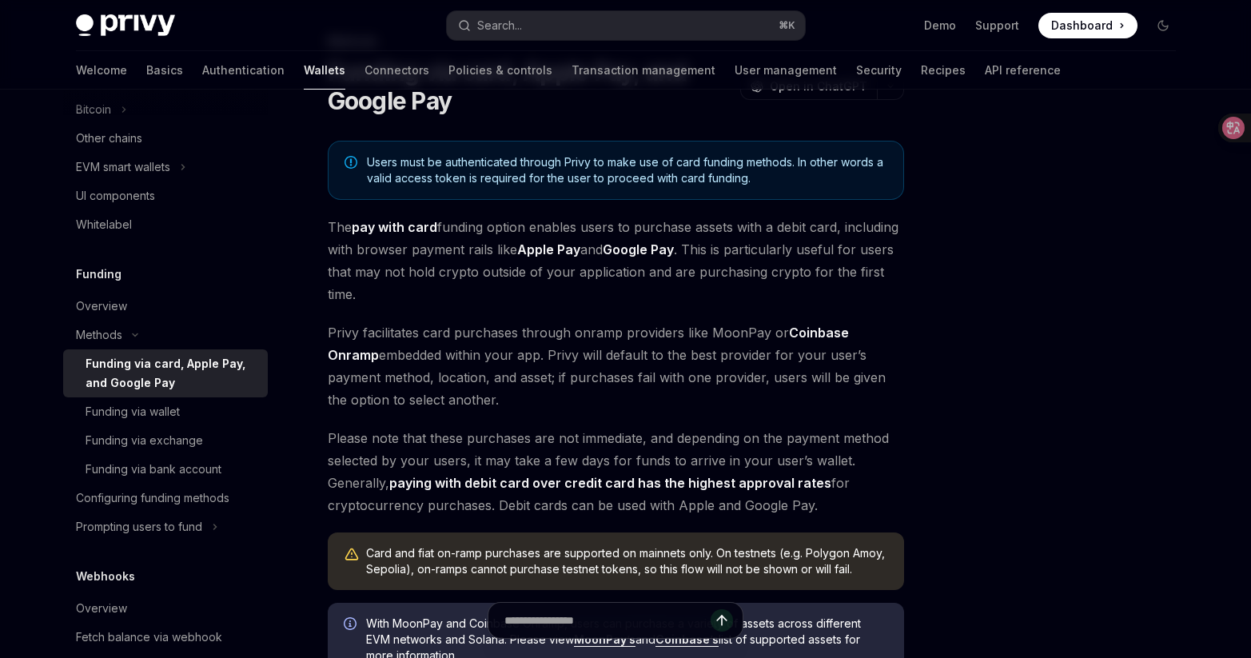
click at [651, 301] on span "The pay with card funding option enables users to purchase assets with a debit …" at bounding box center [616, 261] width 576 height 90
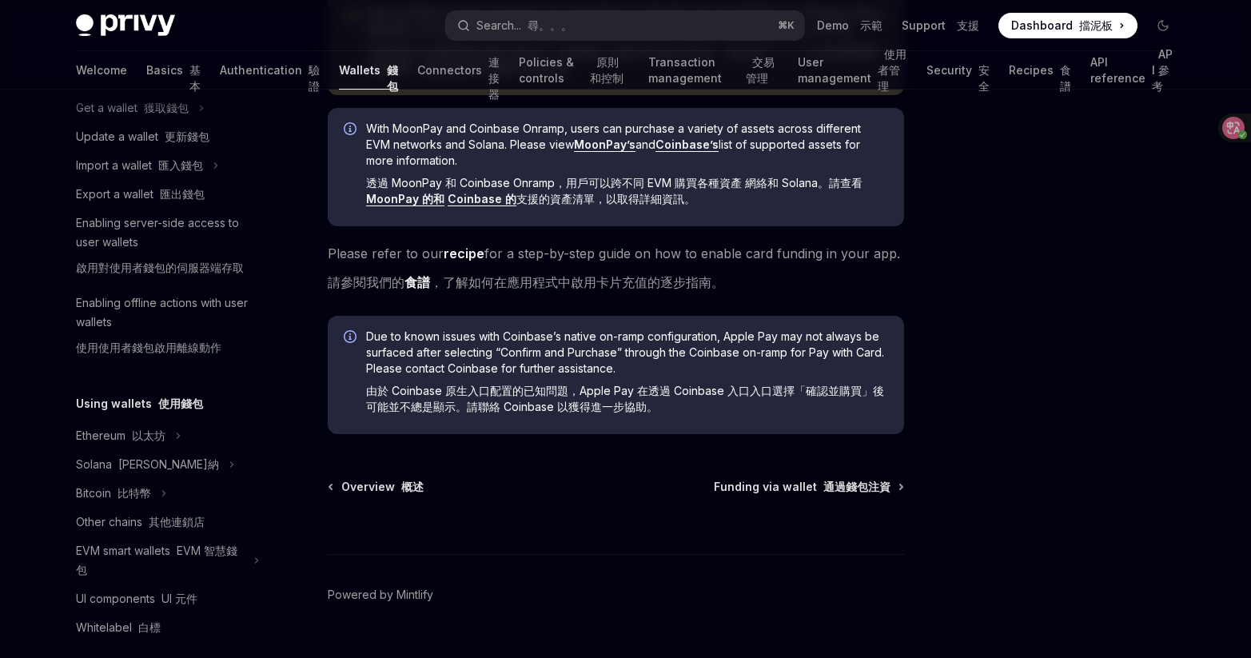
scroll to position [165, 0]
